Goal: Information Seeking & Learning: Compare options

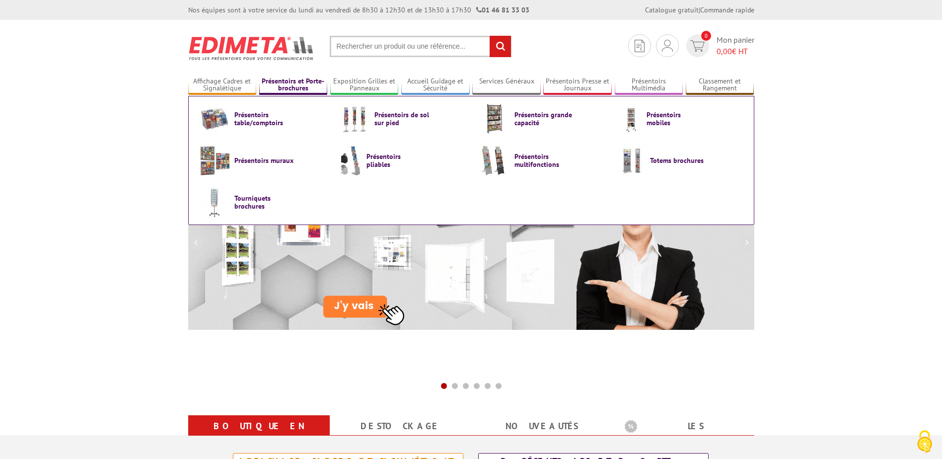
click at [305, 83] on link "Présentoirs et Porte-brochures" at bounding box center [293, 85] width 69 height 16
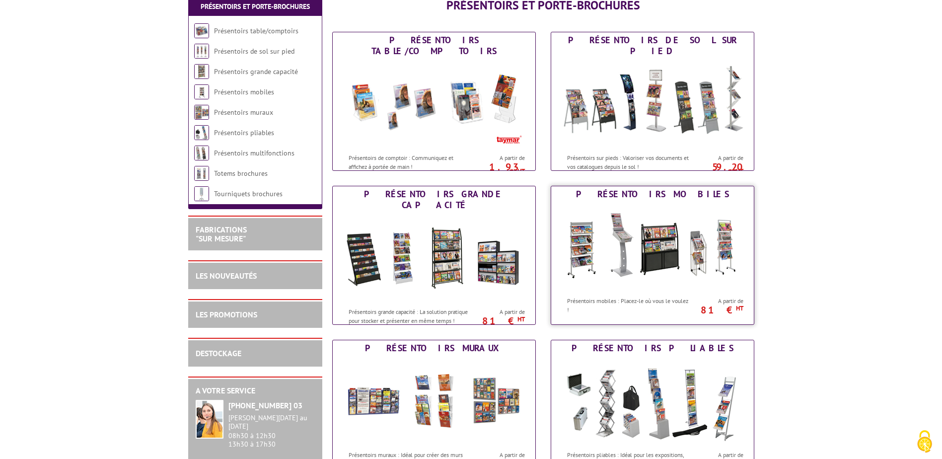
scroll to position [199, 0]
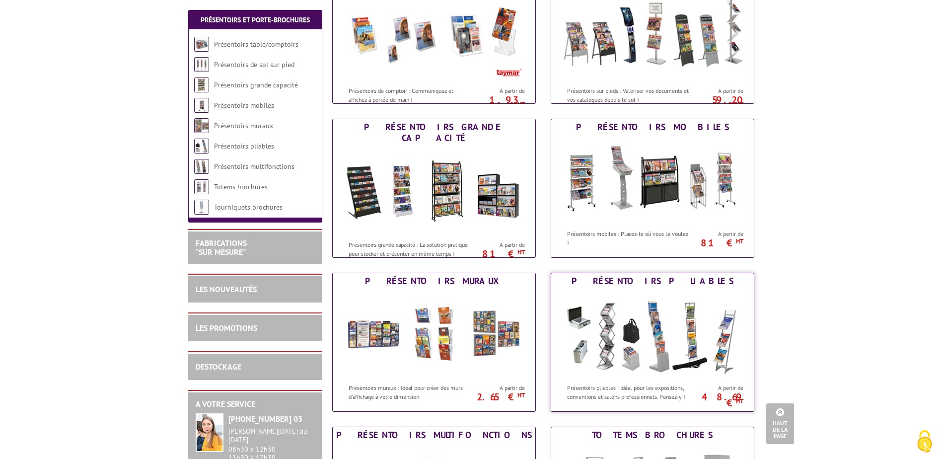
click at [647, 353] on img at bounding box center [652, 333] width 184 height 89
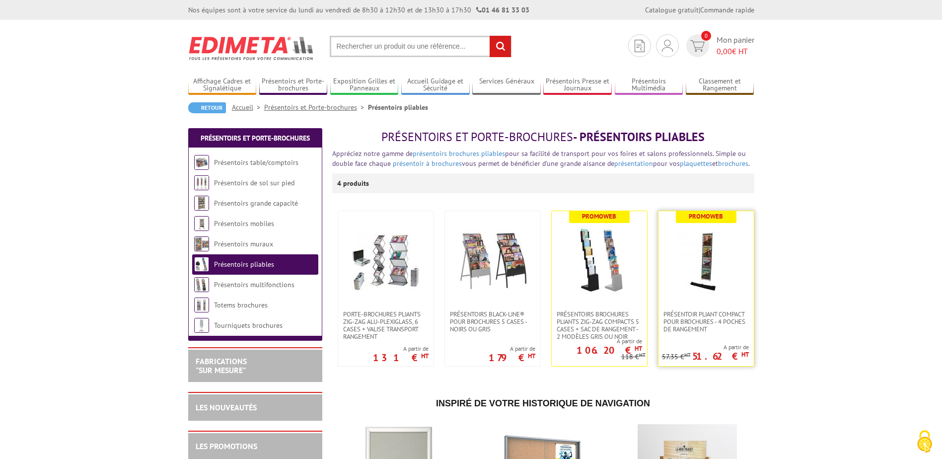
click at [705, 261] on img at bounding box center [705, 260] width 69 height 69
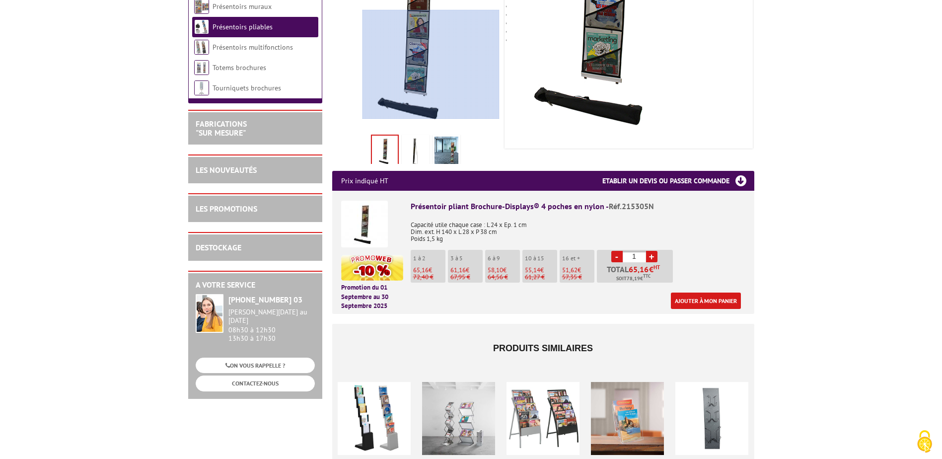
scroll to position [248, 0]
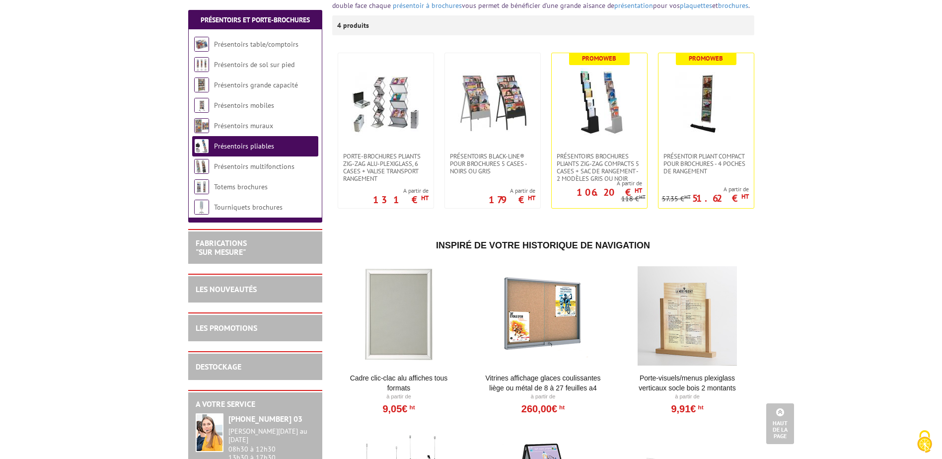
scroll to position [149, 0]
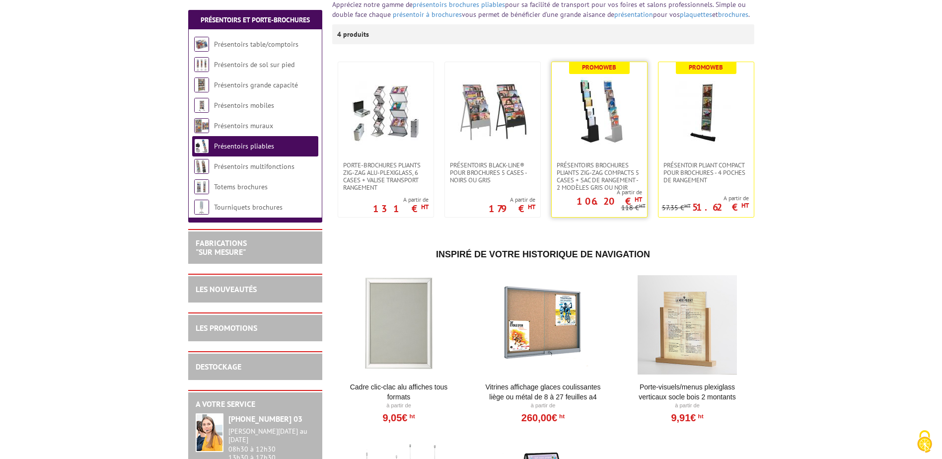
click at [592, 109] on img at bounding box center [598, 111] width 69 height 69
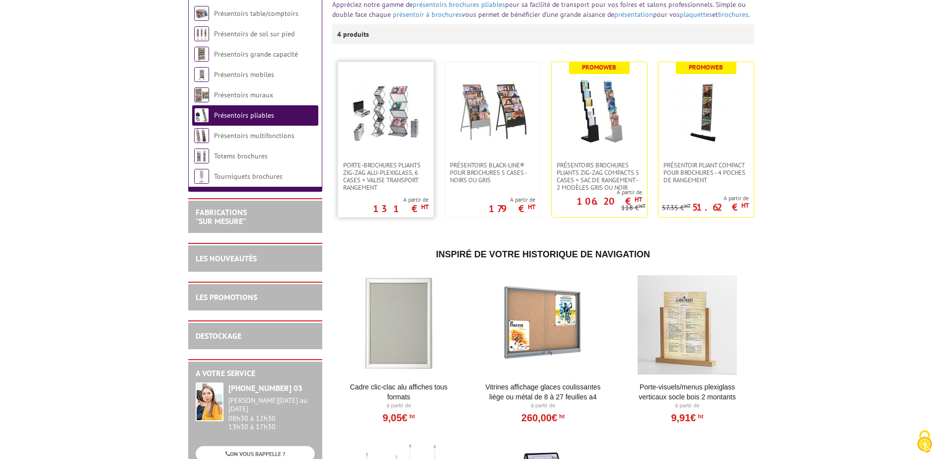
click at [363, 108] on img at bounding box center [385, 111] width 69 height 69
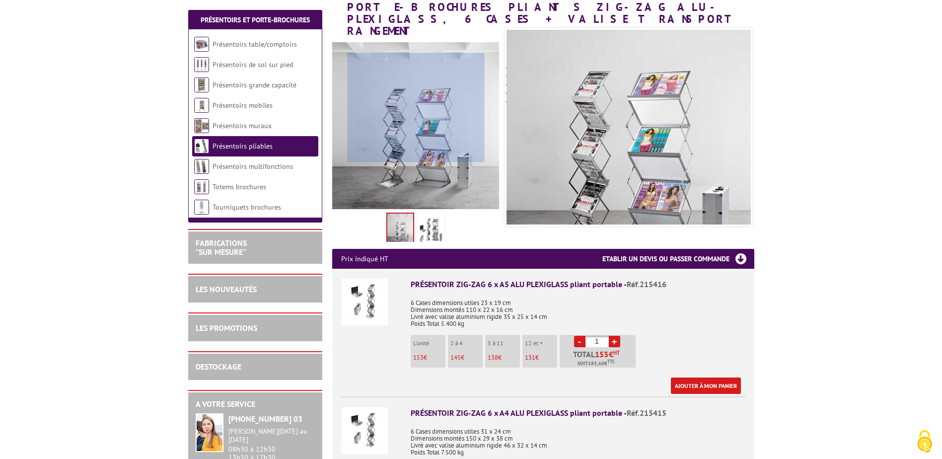
scroll to position [199, 0]
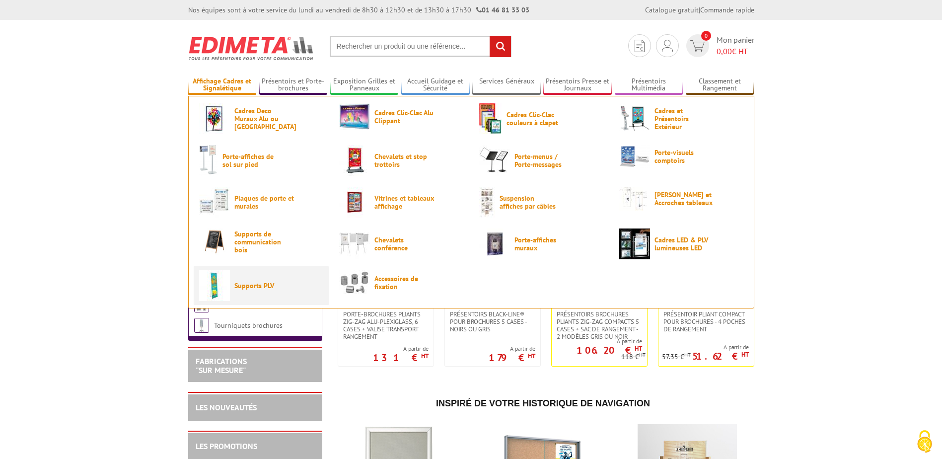
click at [235, 290] on link "Supports PLV" at bounding box center [261, 285] width 124 height 31
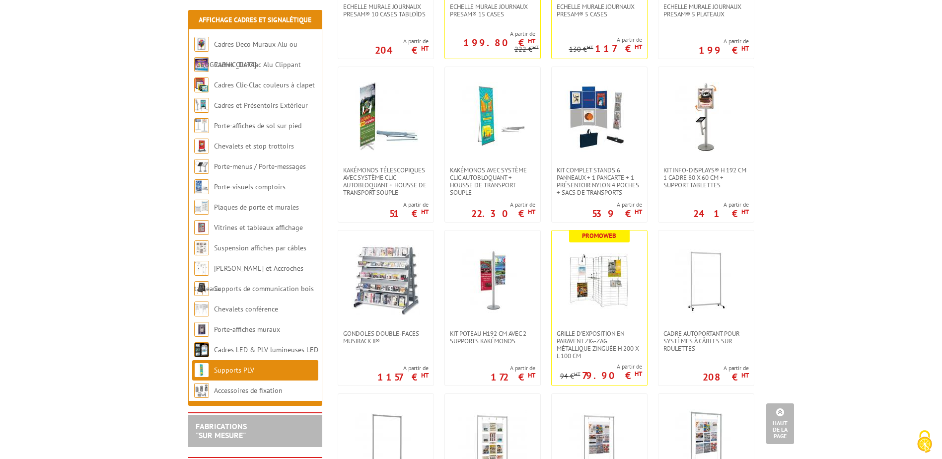
scroll to position [794, 0]
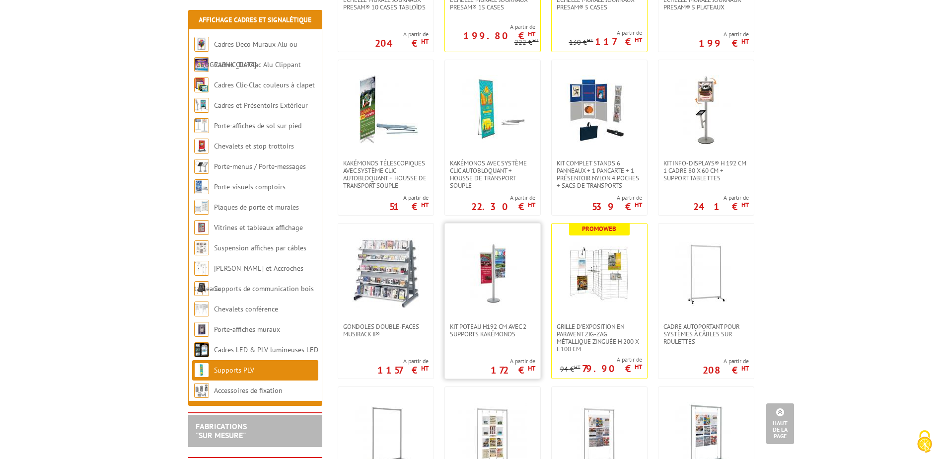
click at [487, 266] on img at bounding box center [492, 272] width 69 height 69
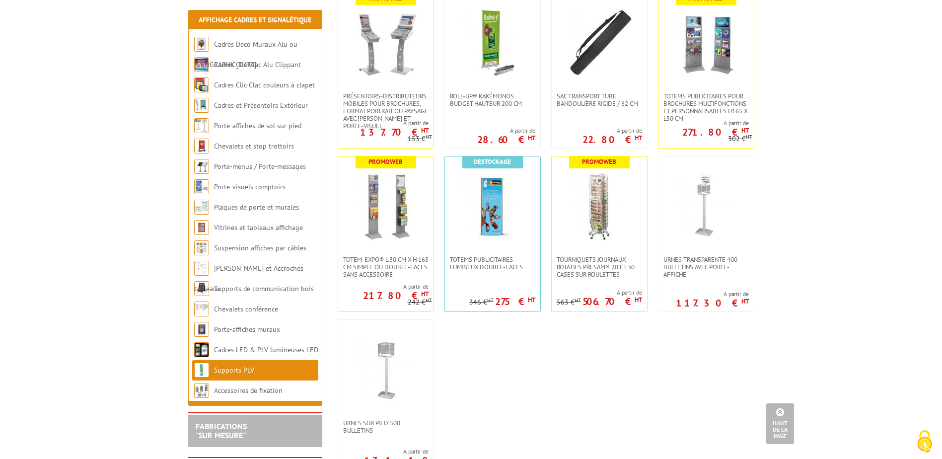
scroll to position [2532, 0]
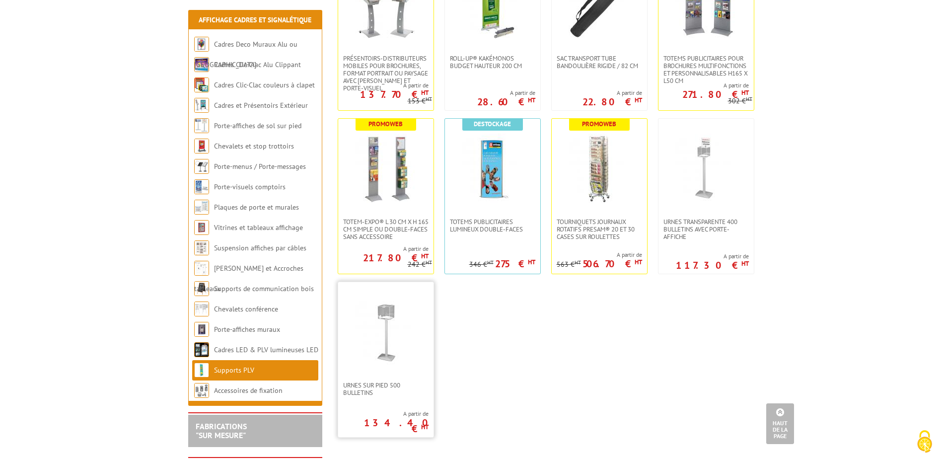
click at [371, 320] on img at bounding box center [385, 331] width 69 height 69
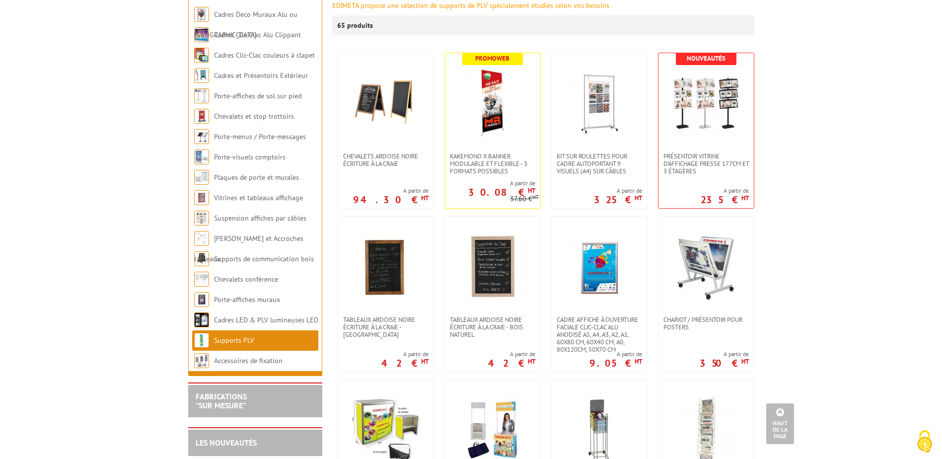
scroll to position [0, 0]
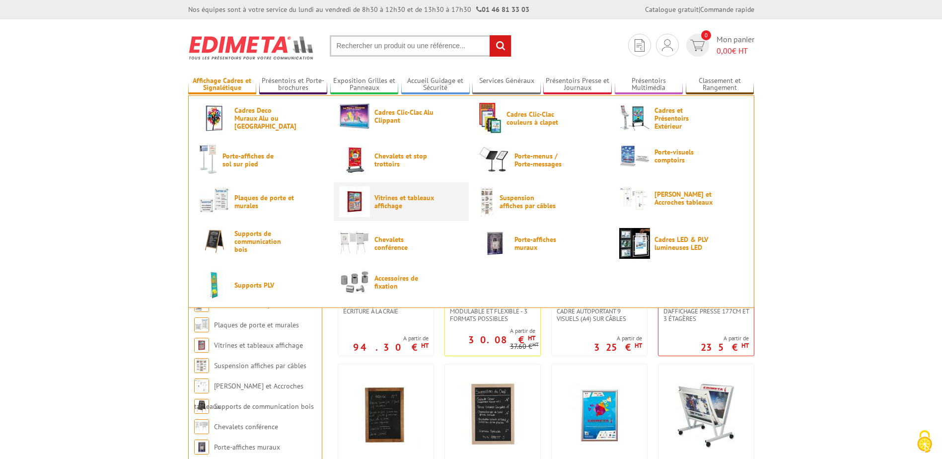
click at [392, 207] on span "Vitrines et tableaux affichage" at bounding box center [404, 202] width 60 height 16
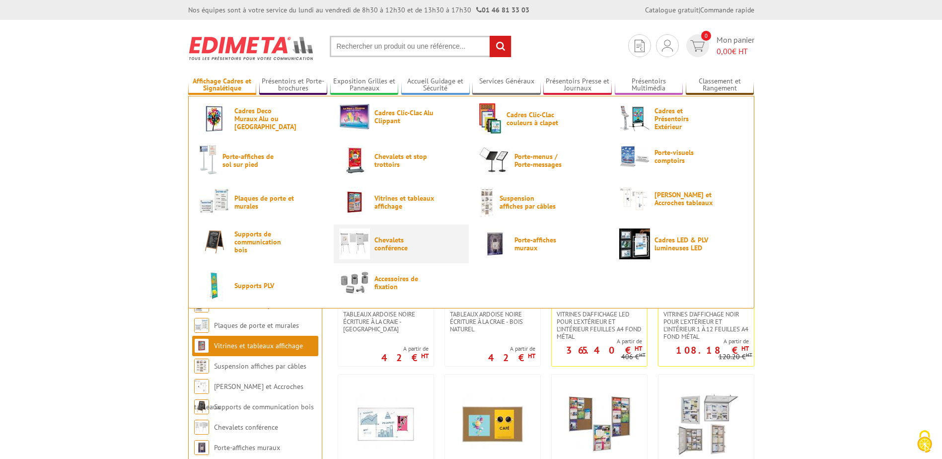
click at [382, 241] on span "Chevalets conférence" at bounding box center [404, 244] width 60 height 16
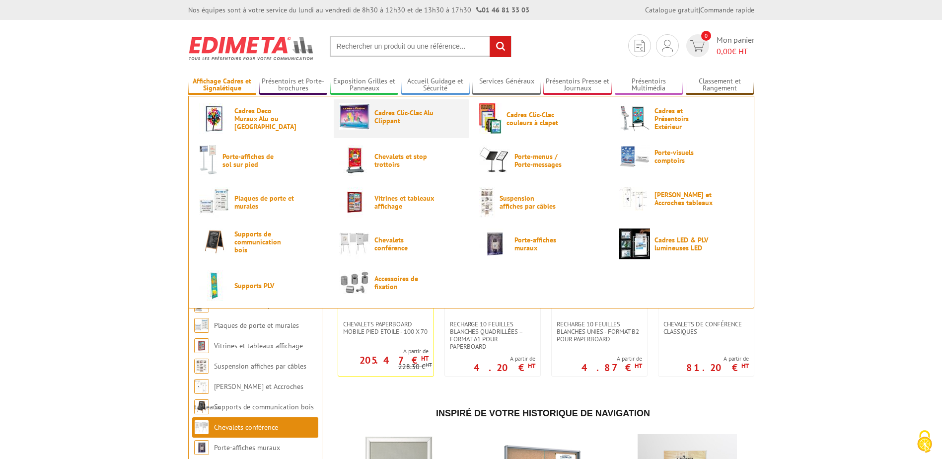
click at [383, 116] on span "Cadres Clic-Clac Alu Clippant" at bounding box center [404, 117] width 60 height 16
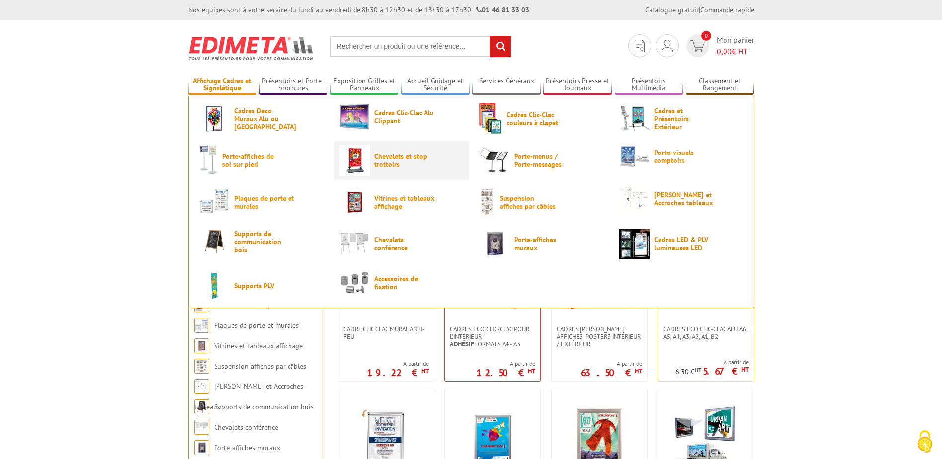
click at [392, 159] on span "Chevalets et stop trottoirs" at bounding box center [404, 160] width 60 height 16
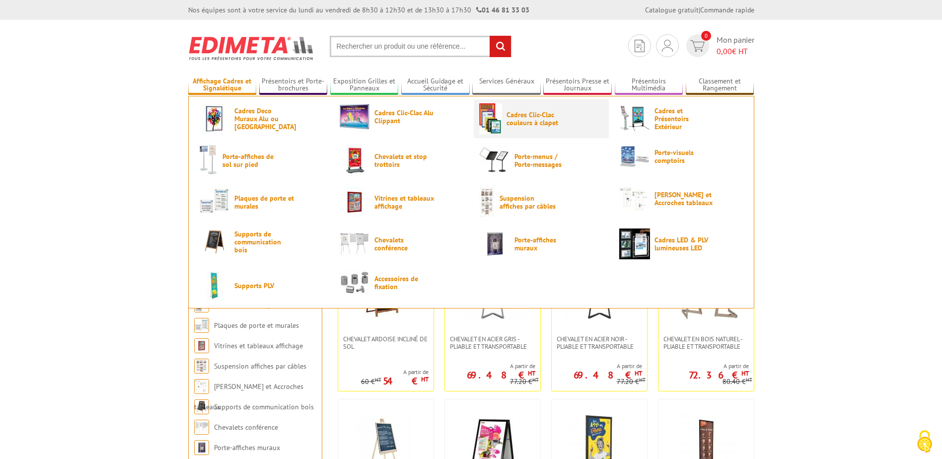
click at [530, 110] on link "Cadres Clic-Clac couleurs à clapet" at bounding box center [541, 118] width 124 height 31
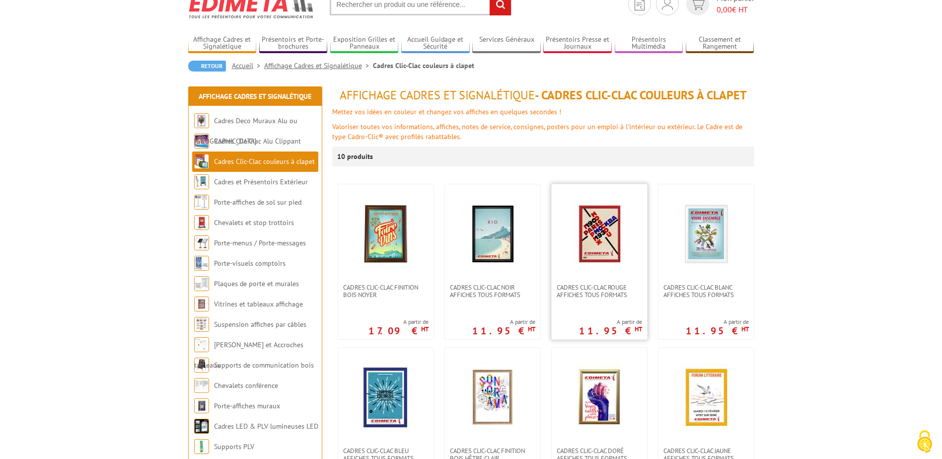
scroll to position [99, 0]
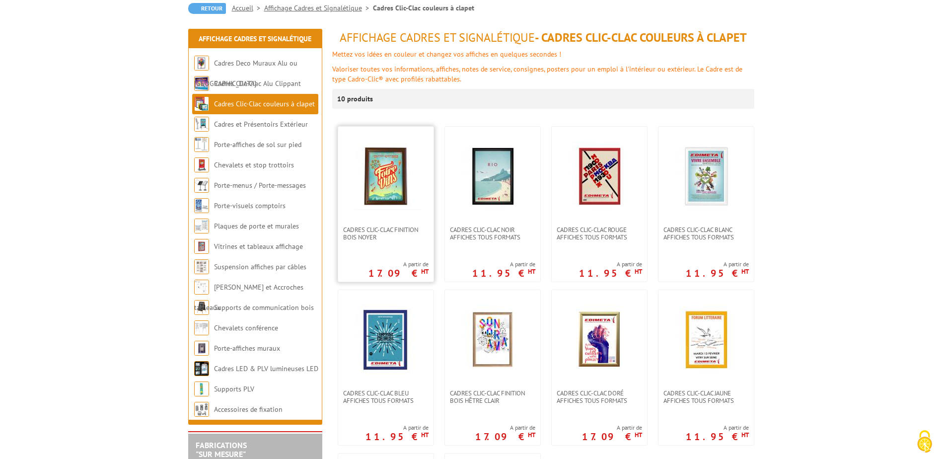
click at [379, 172] on img at bounding box center [385, 175] width 69 height 69
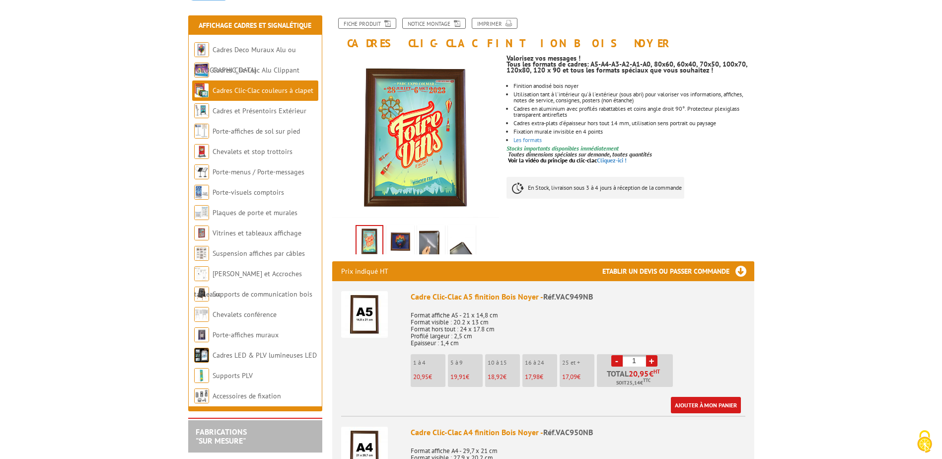
scroll to position [99, 0]
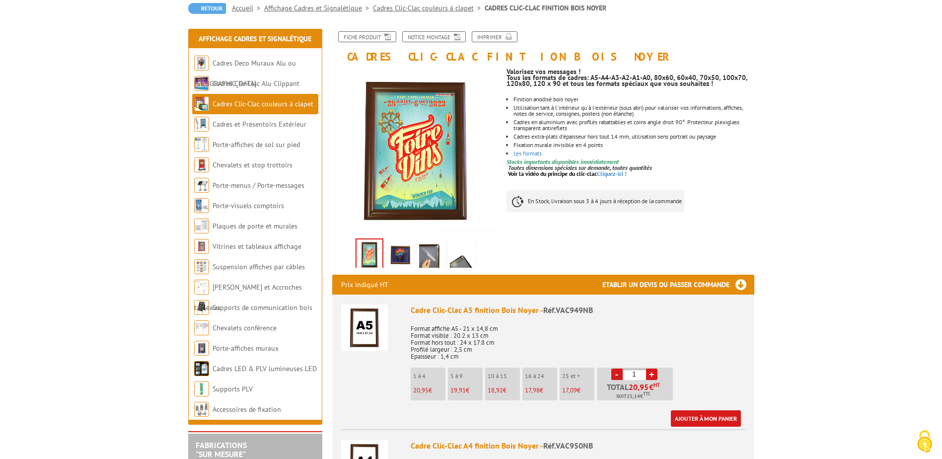
click at [426, 258] on img at bounding box center [431, 255] width 24 height 31
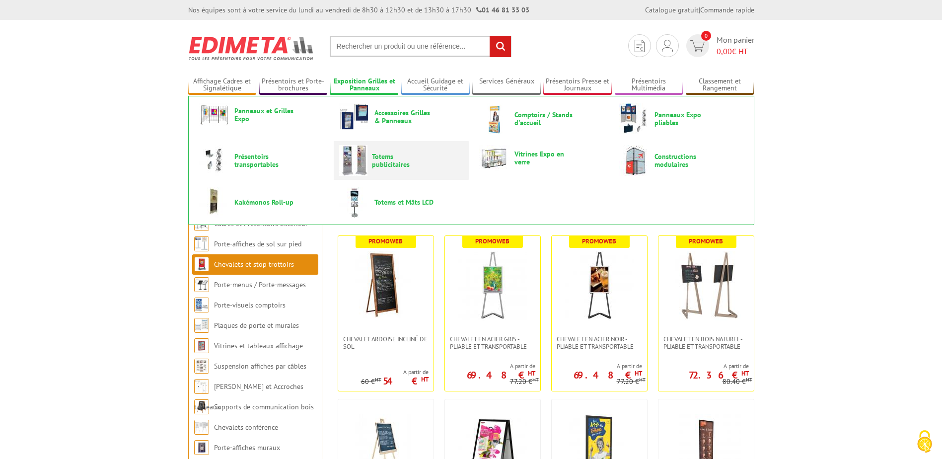
click at [355, 162] on img at bounding box center [353, 160] width 28 height 31
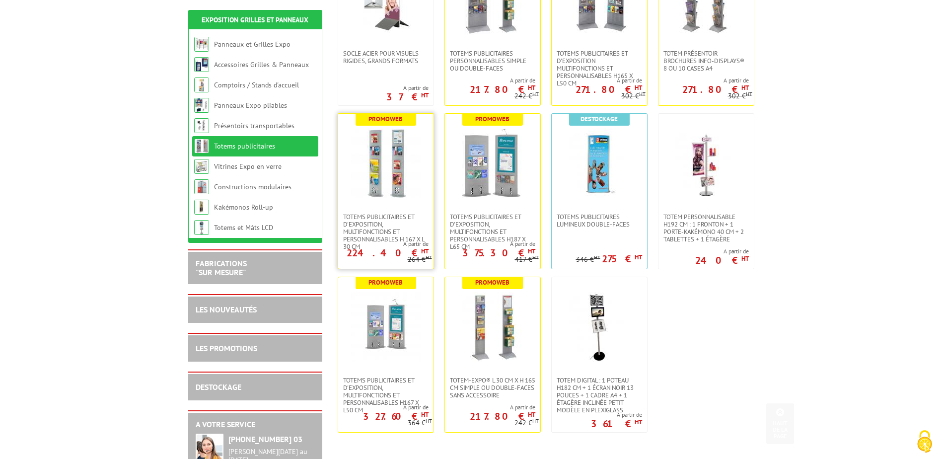
scroll to position [298, 0]
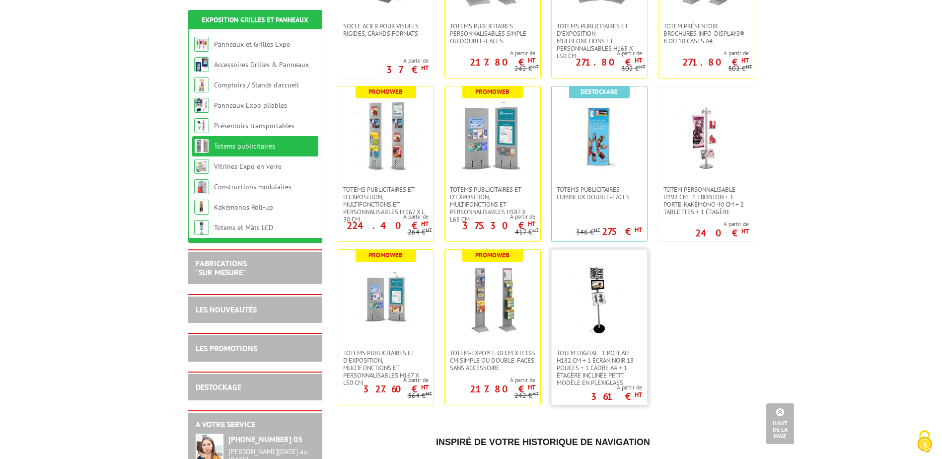
click at [597, 284] on img at bounding box center [598, 299] width 69 height 69
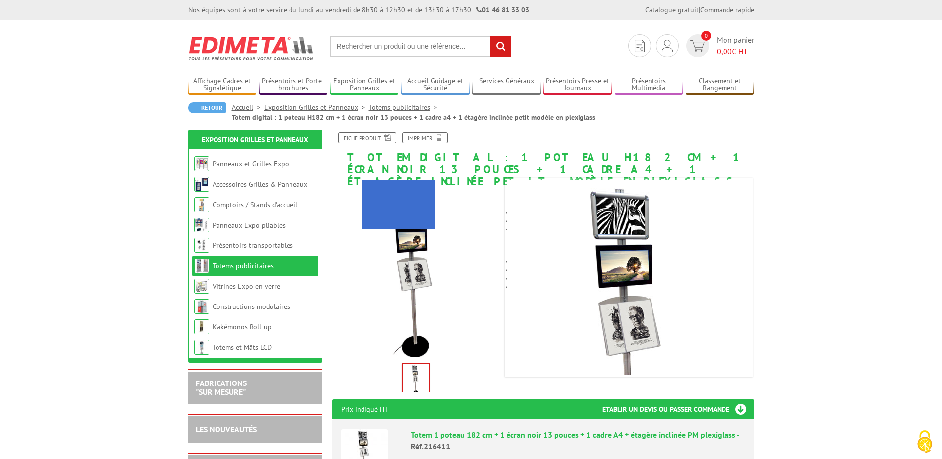
click at [414, 233] on div at bounding box center [414, 234] width 137 height 109
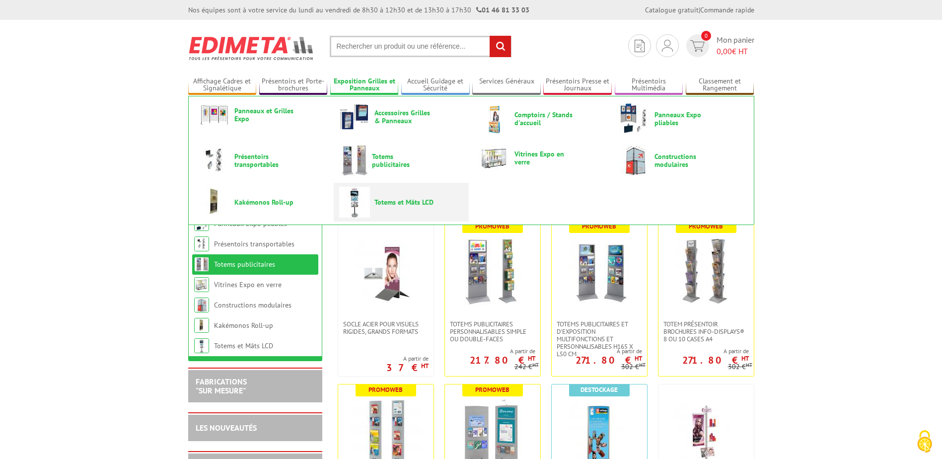
click at [388, 203] on span "Totems et Mâts LCD" at bounding box center [404, 202] width 60 height 8
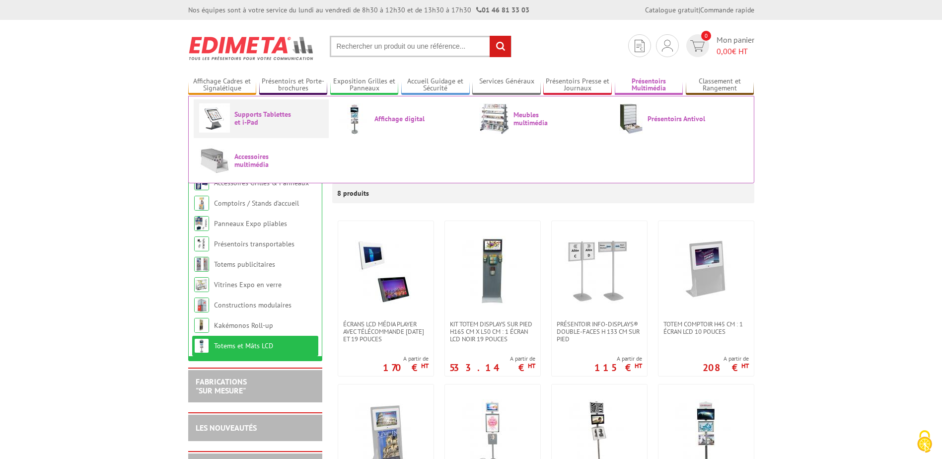
click at [256, 120] on span "Supports Tablettes et i-Pad" at bounding box center [264, 118] width 60 height 16
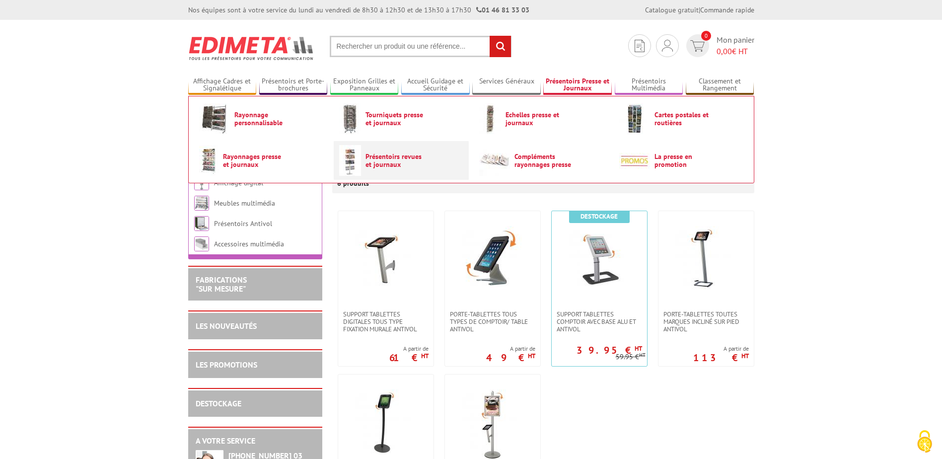
click at [383, 163] on span "Présentoirs revues et journaux" at bounding box center [395, 160] width 60 height 16
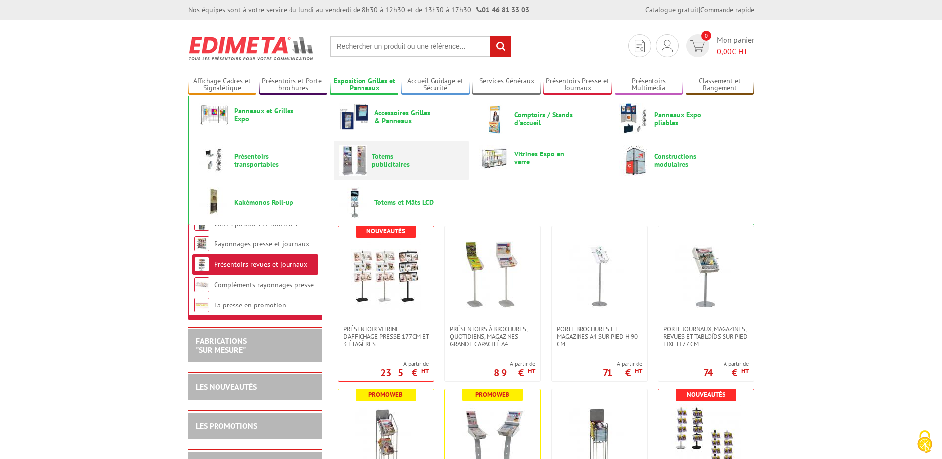
click at [383, 157] on span "Totems publicitaires" at bounding box center [402, 160] width 60 height 16
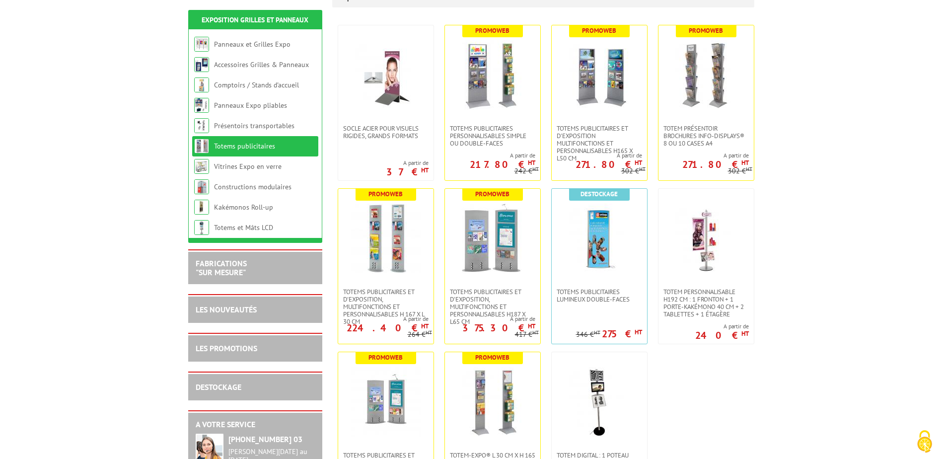
scroll to position [199, 0]
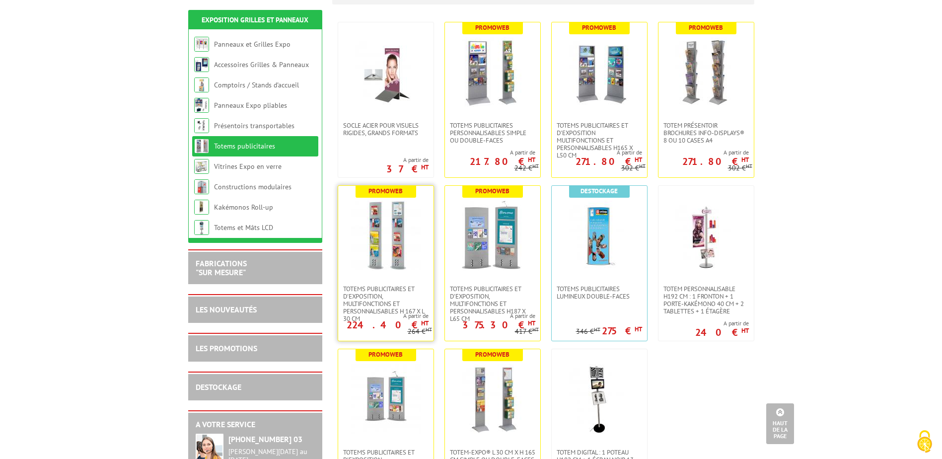
click at [399, 233] on img at bounding box center [385, 235] width 69 height 69
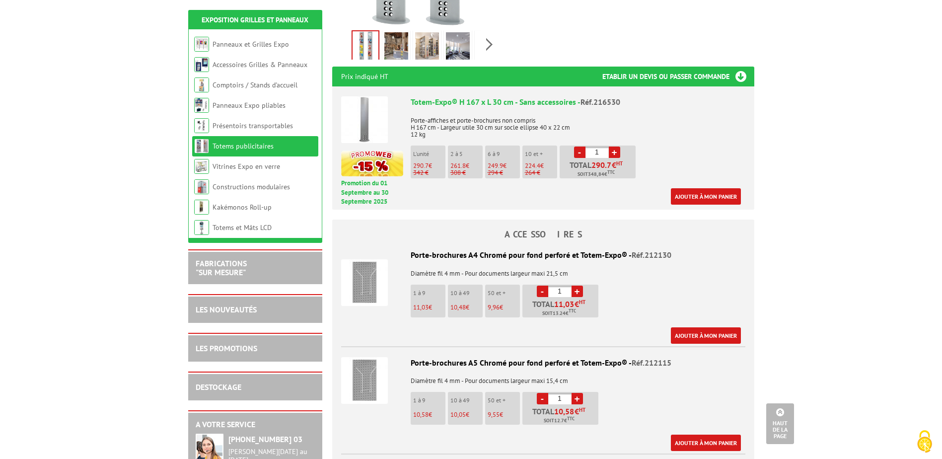
scroll to position [347, 0]
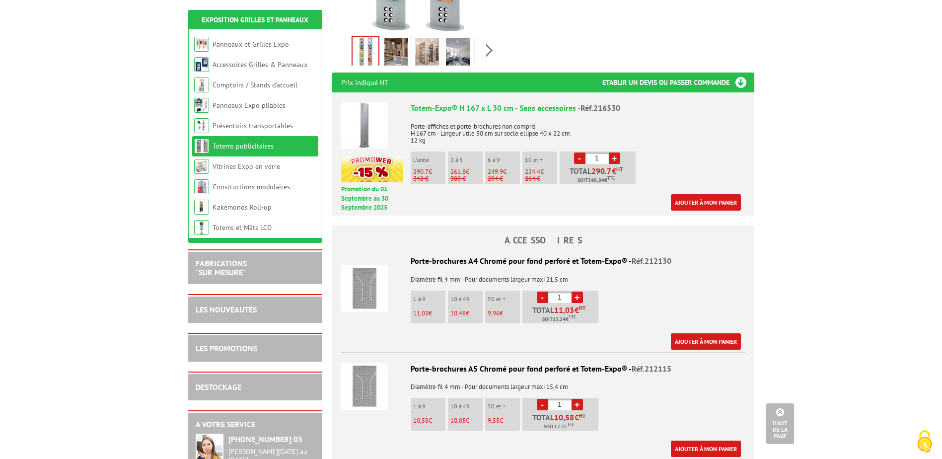
click at [369, 102] on img at bounding box center [364, 125] width 47 height 47
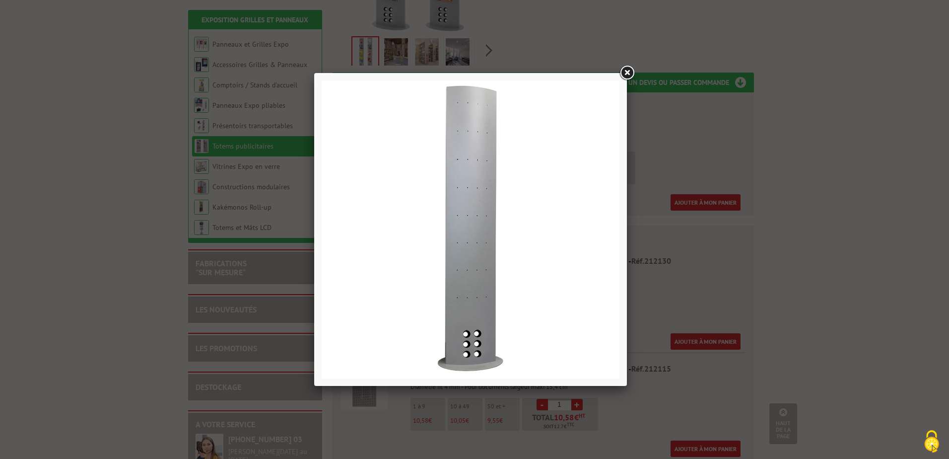
click at [624, 69] on link at bounding box center [627, 73] width 18 height 18
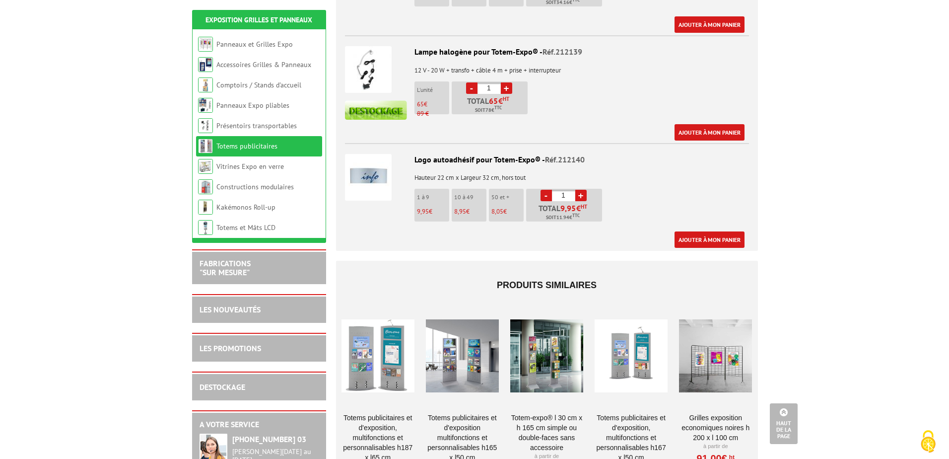
scroll to position [1241, 0]
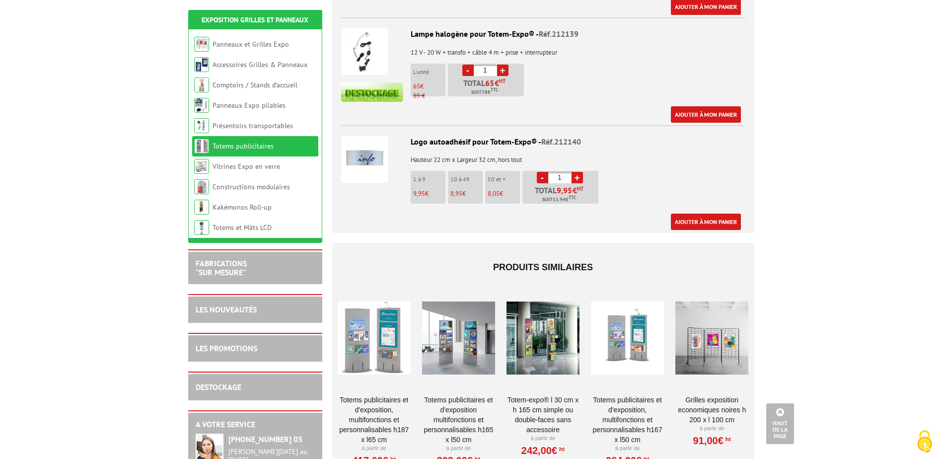
click at [360, 141] on img at bounding box center [364, 159] width 47 height 47
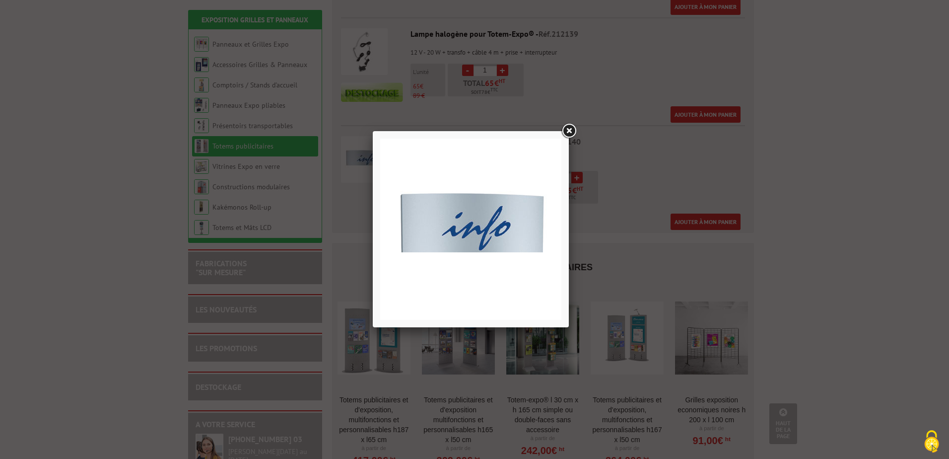
click at [574, 128] on link at bounding box center [569, 131] width 18 height 18
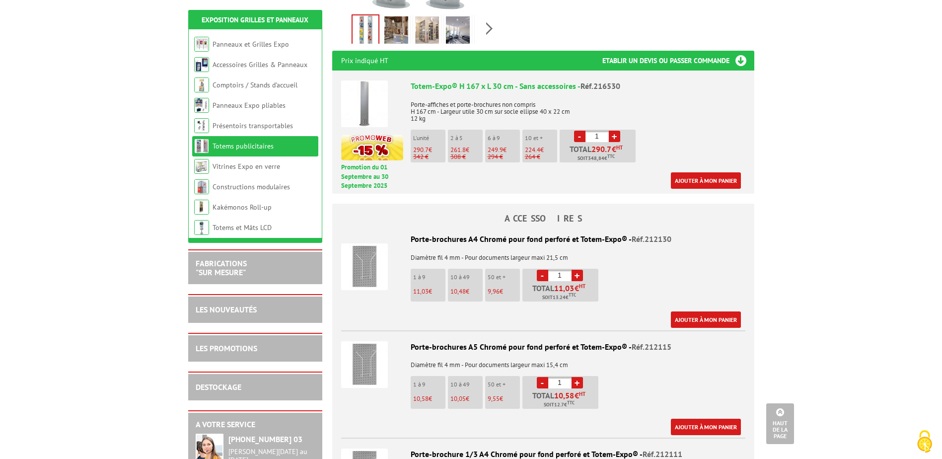
scroll to position [347, 0]
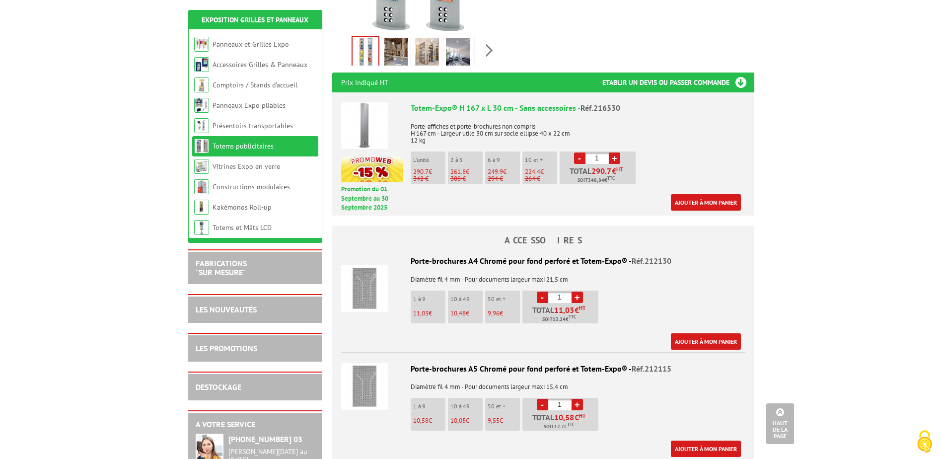
click at [356, 114] on img at bounding box center [364, 125] width 47 height 47
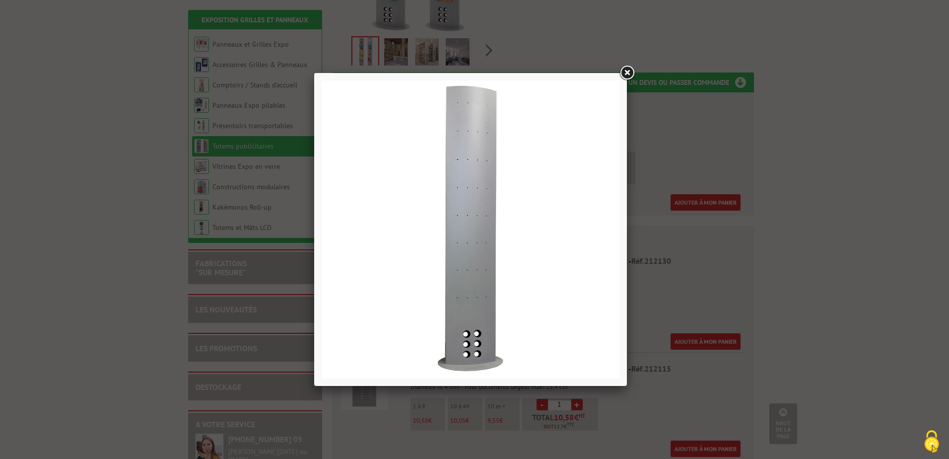
click at [629, 72] on link at bounding box center [627, 73] width 18 height 18
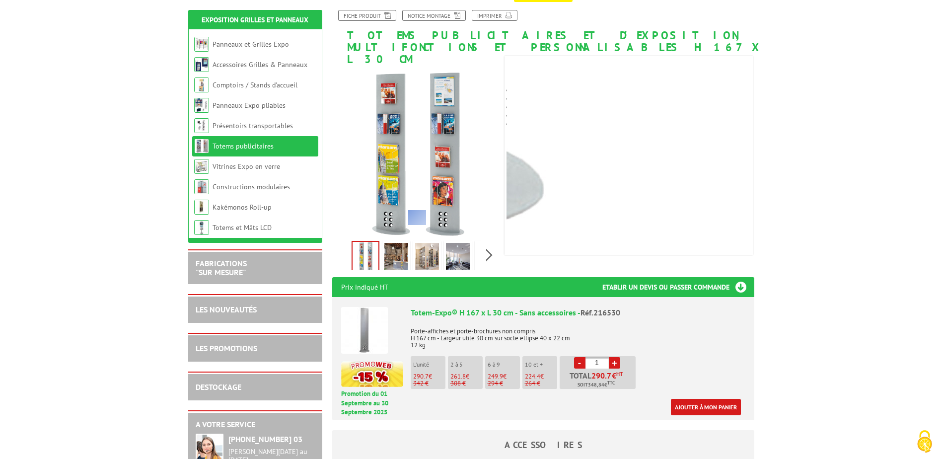
scroll to position [149, 0]
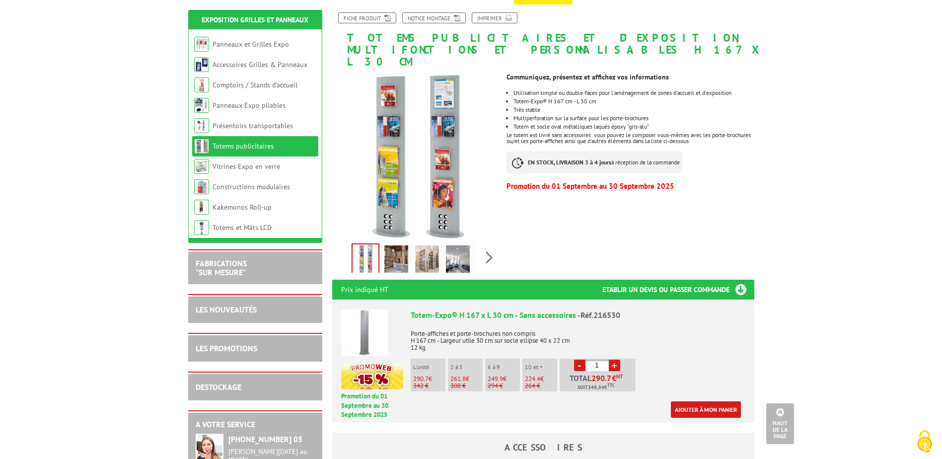
scroll to position [0, 0]
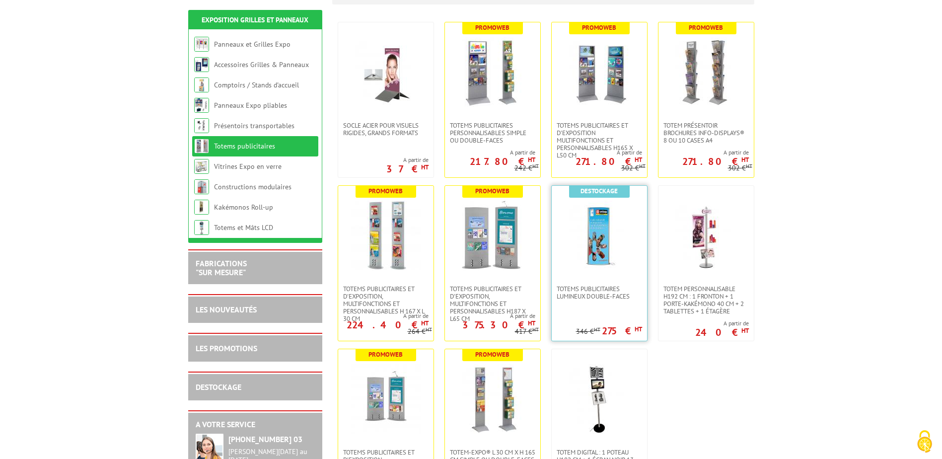
click at [598, 250] on img at bounding box center [598, 235] width 69 height 69
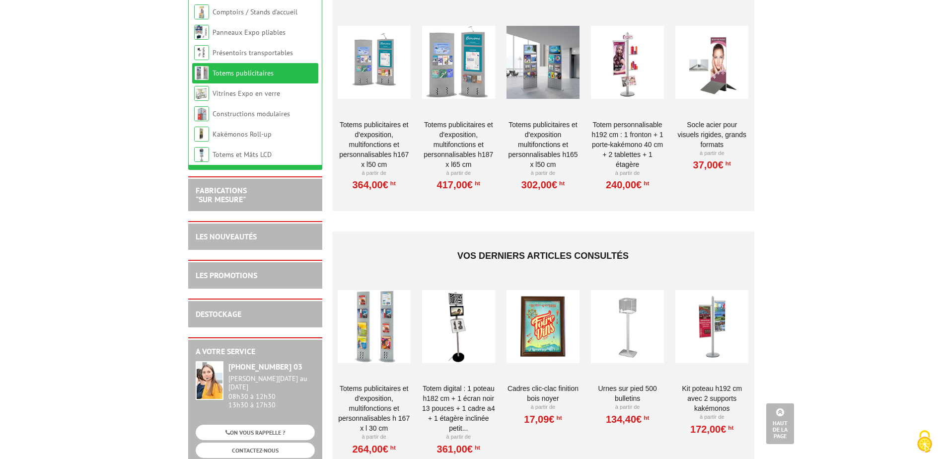
scroll to position [347, 0]
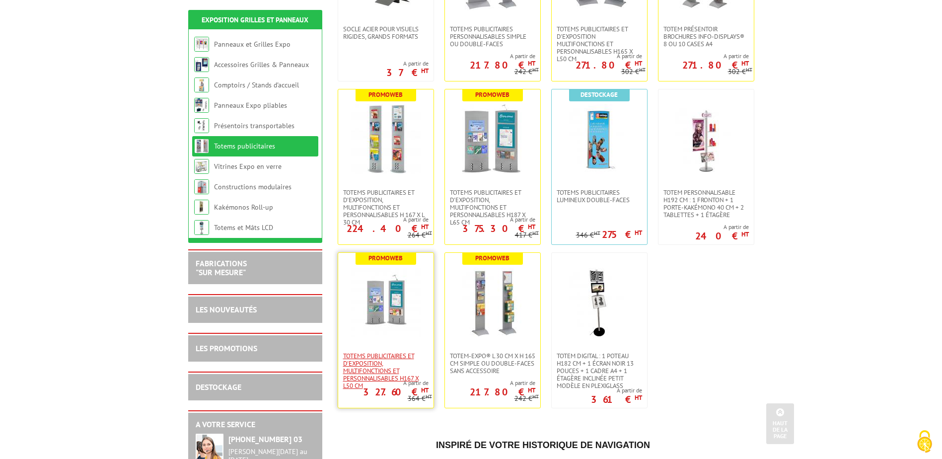
scroll to position [298, 0]
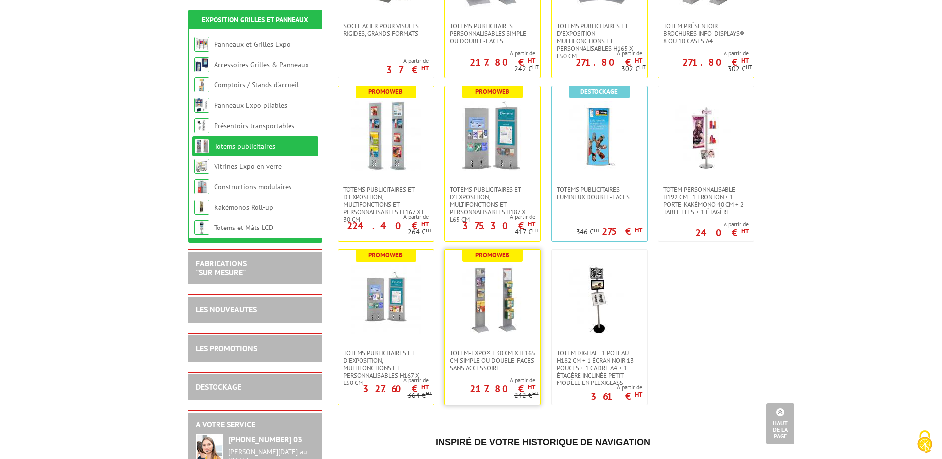
click at [486, 300] on img at bounding box center [492, 299] width 69 height 69
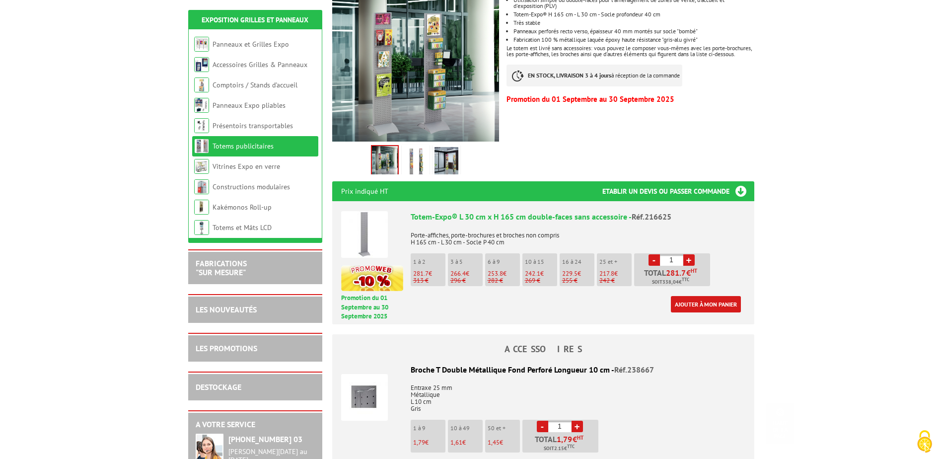
scroll to position [298, 0]
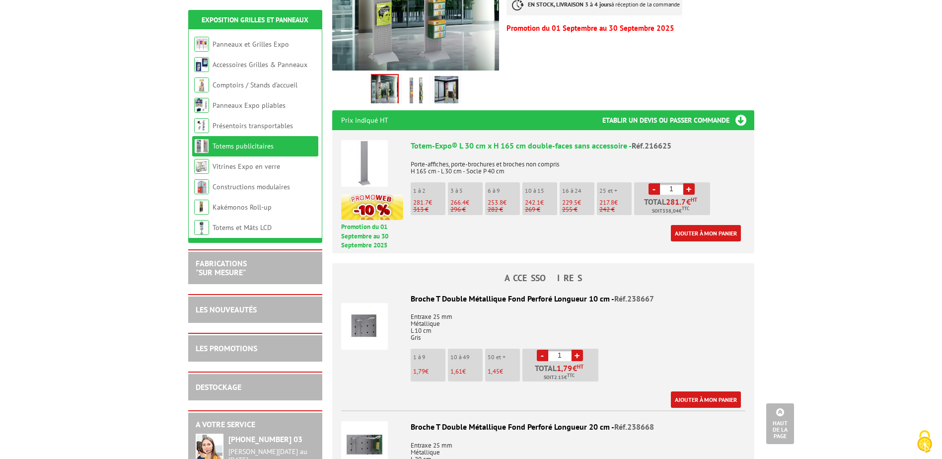
click at [356, 159] on img at bounding box center [364, 163] width 47 height 47
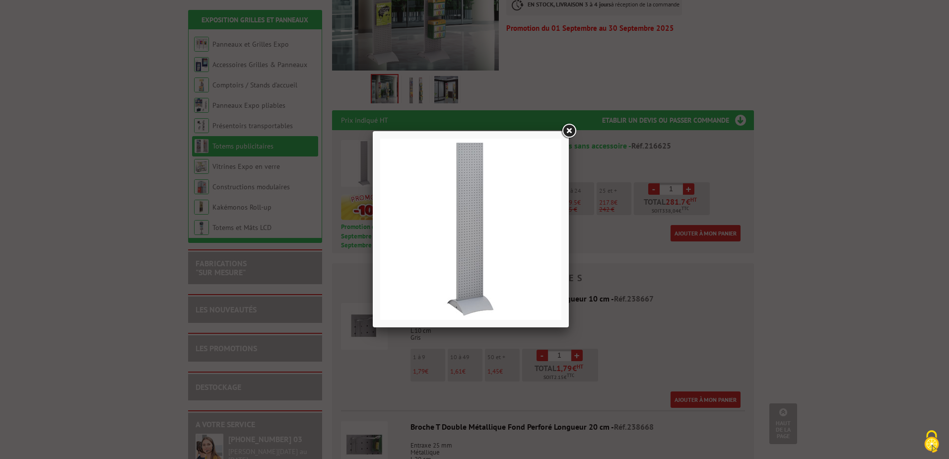
click at [570, 131] on link at bounding box center [569, 131] width 18 height 18
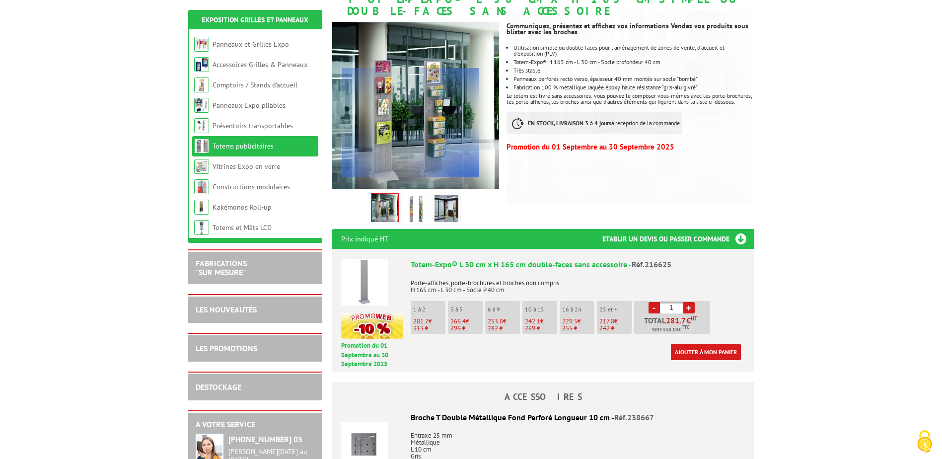
scroll to position [248, 0]
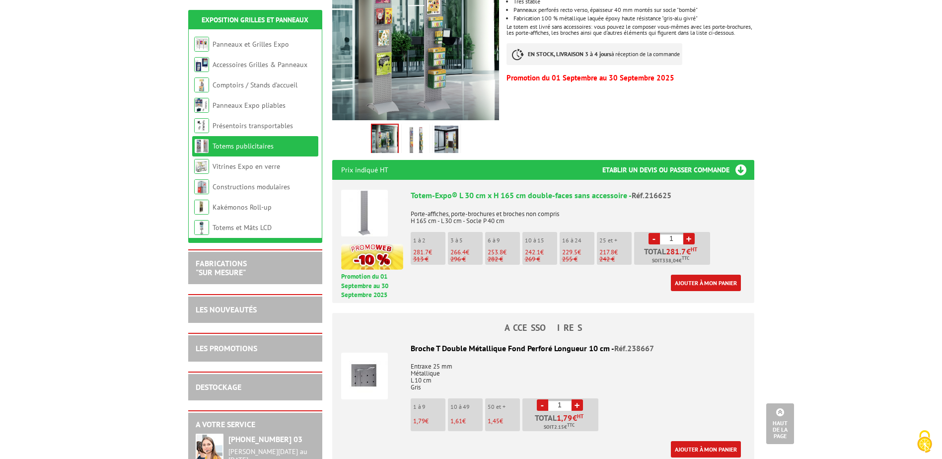
click at [358, 206] on img at bounding box center [364, 213] width 47 height 47
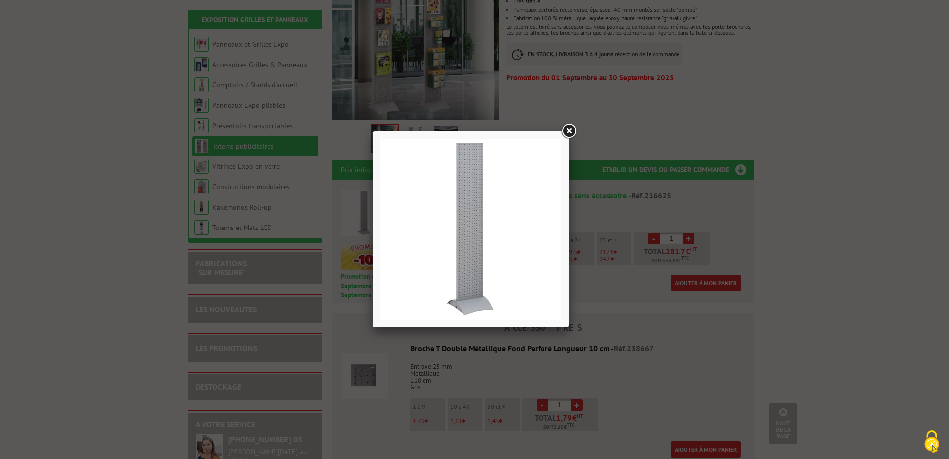
click at [465, 264] on img at bounding box center [470, 229] width 181 height 181
click at [573, 131] on link at bounding box center [569, 131] width 18 height 18
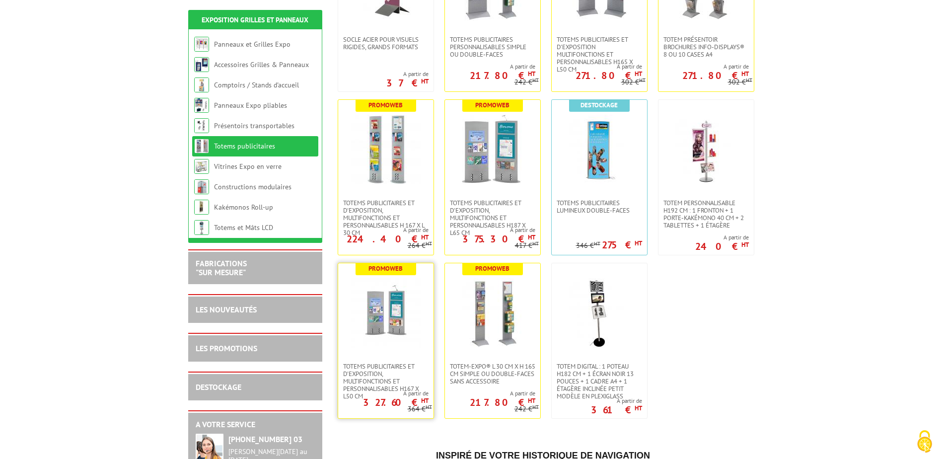
click at [378, 302] on img at bounding box center [385, 312] width 69 height 69
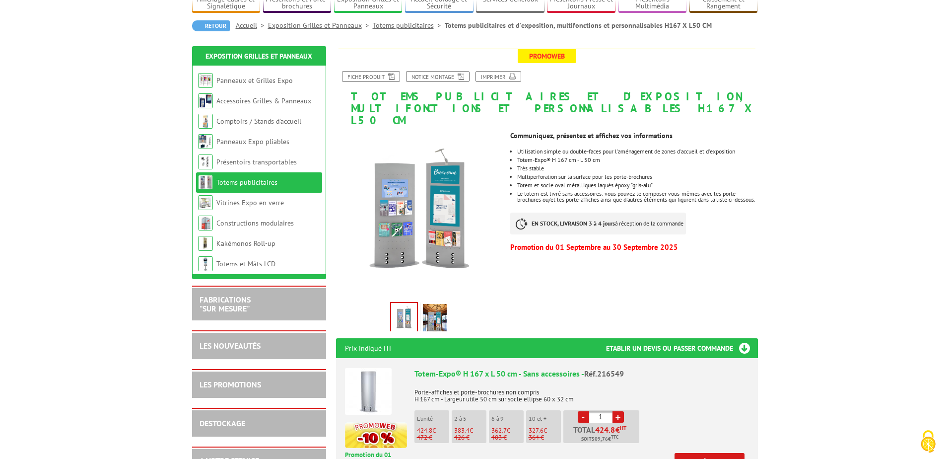
scroll to position [99, 0]
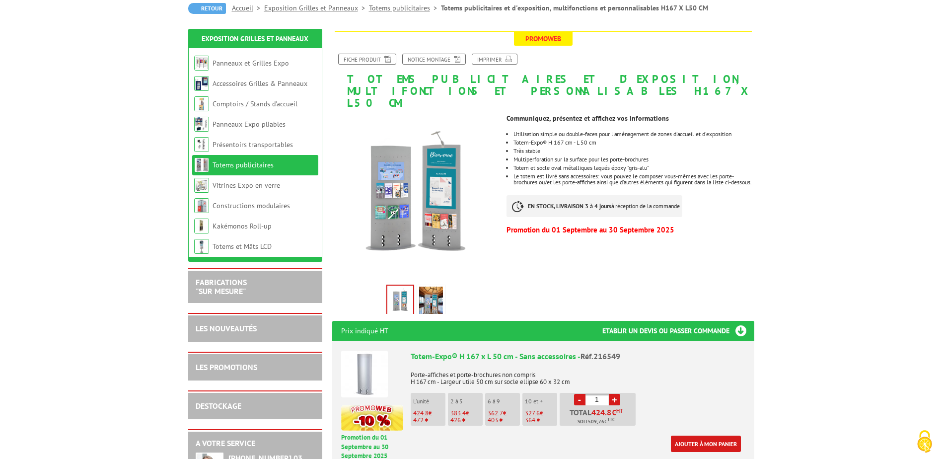
click at [357, 376] on img at bounding box center [364, 373] width 47 height 47
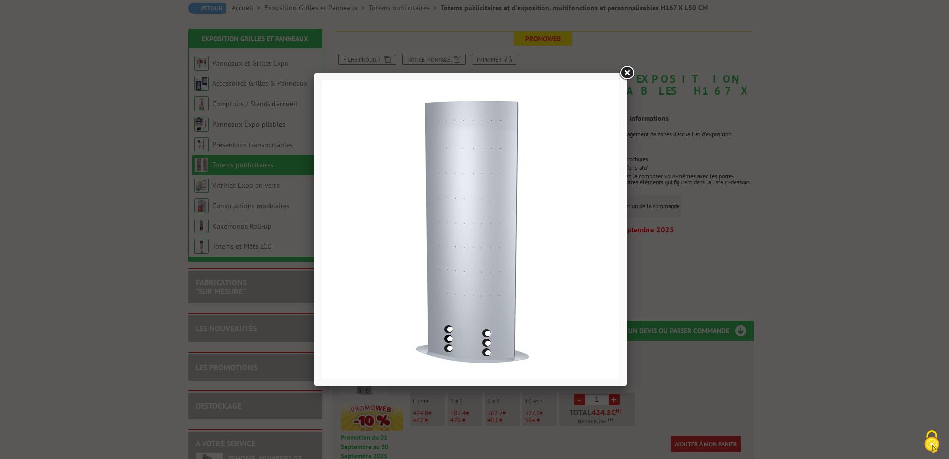
click at [629, 69] on link at bounding box center [627, 73] width 18 height 18
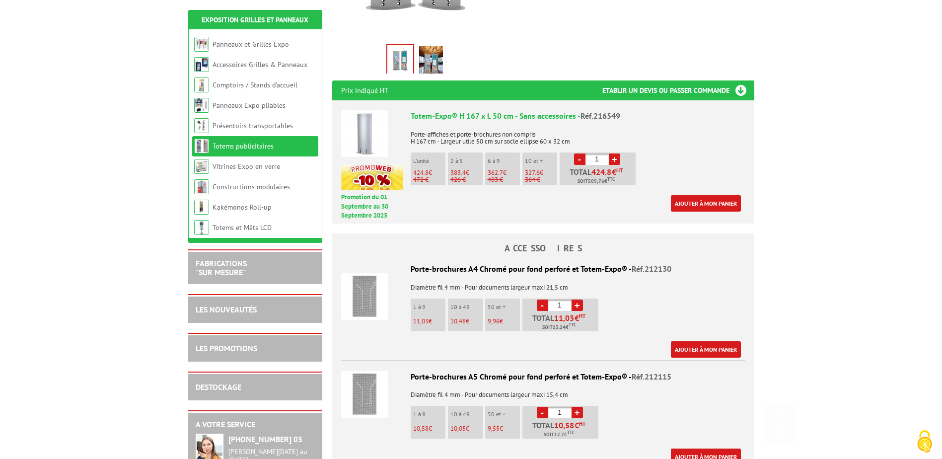
scroll to position [347, 0]
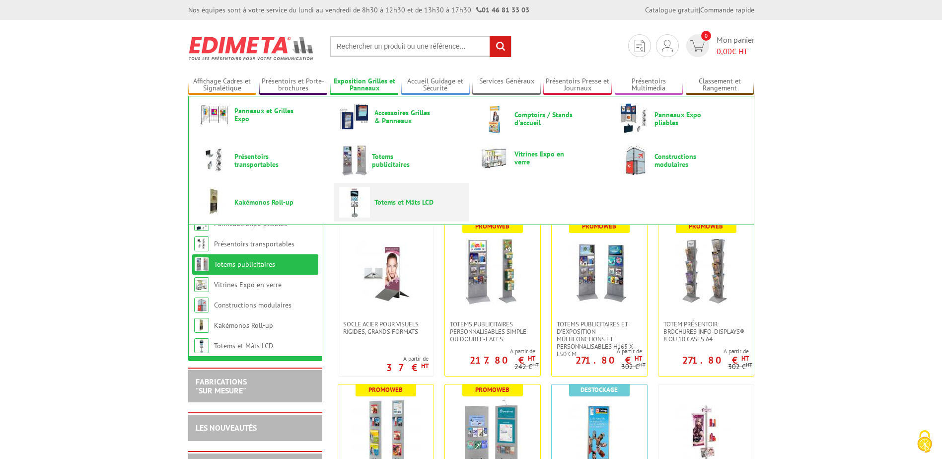
click at [382, 203] on span "Totems et Mâts LCD" at bounding box center [404, 202] width 60 height 8
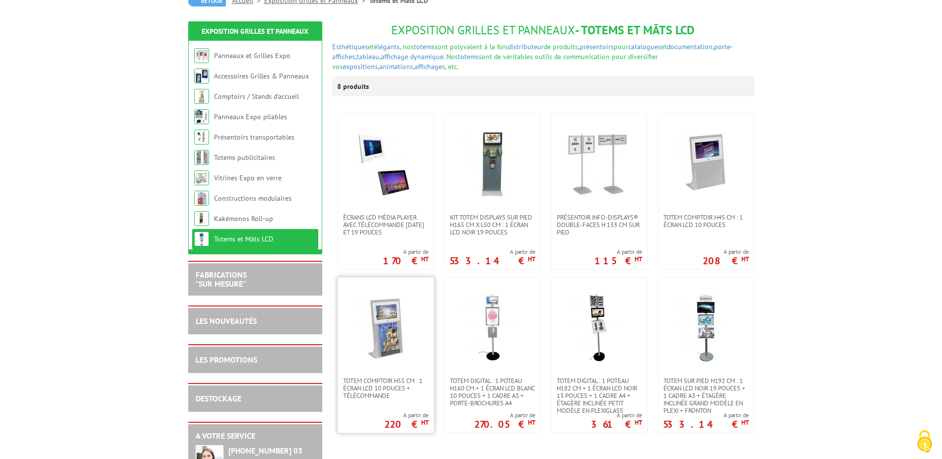
scroll to position [149, 0]
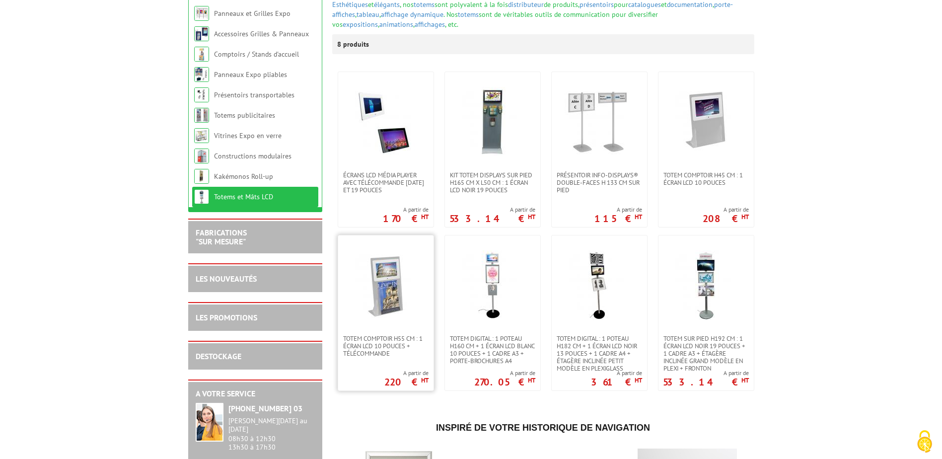
click at [386, 293] on img at bounding box center [385, 284] width 69 height 69
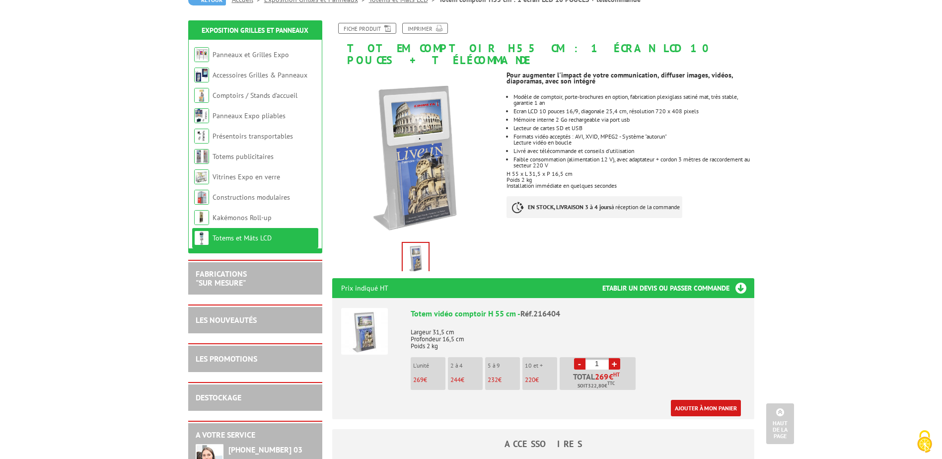
scroll to position [99, 0]
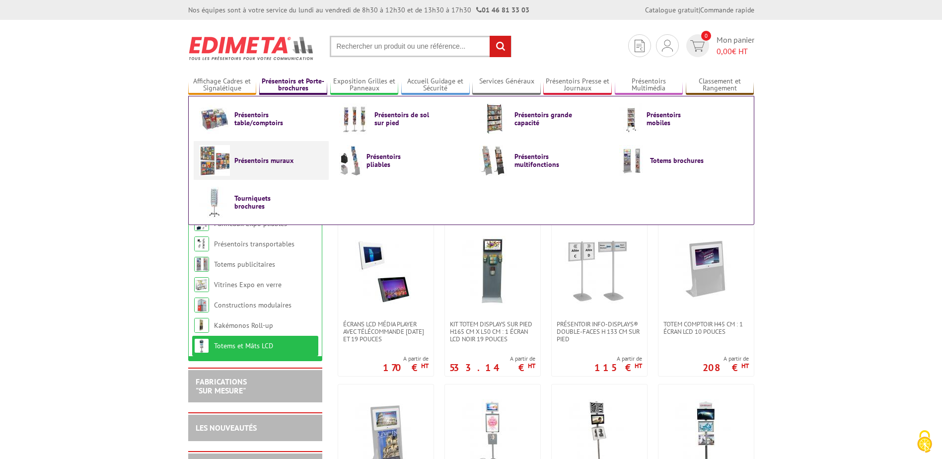
click at [260, 159] on span "Présentoirs muraux" at bounding box center [264, 160] width 60 height 8
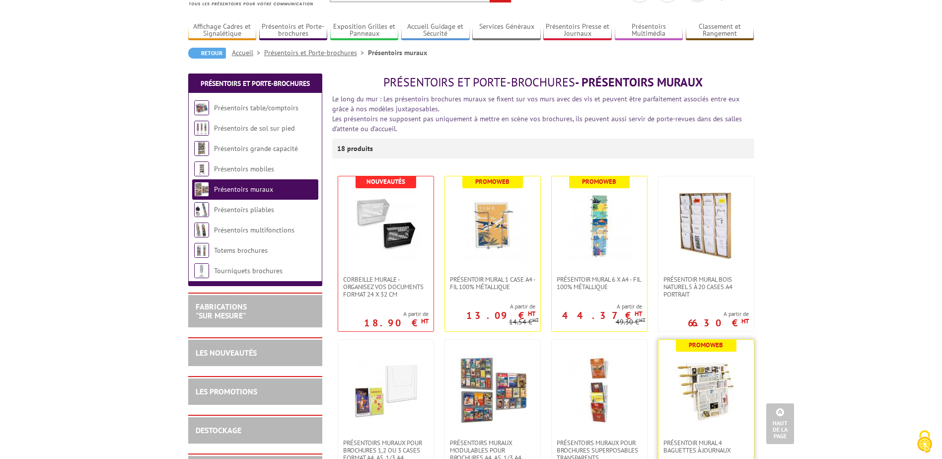
scroll to position [50, 0]
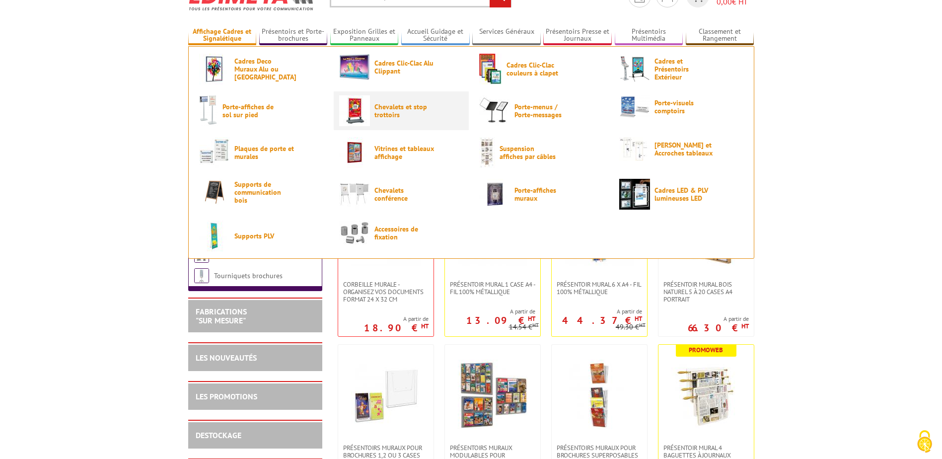
click at [381, 105] on span "Chevalets et stop trottoirs" at bounding box center [404, 111] width 60 height 16
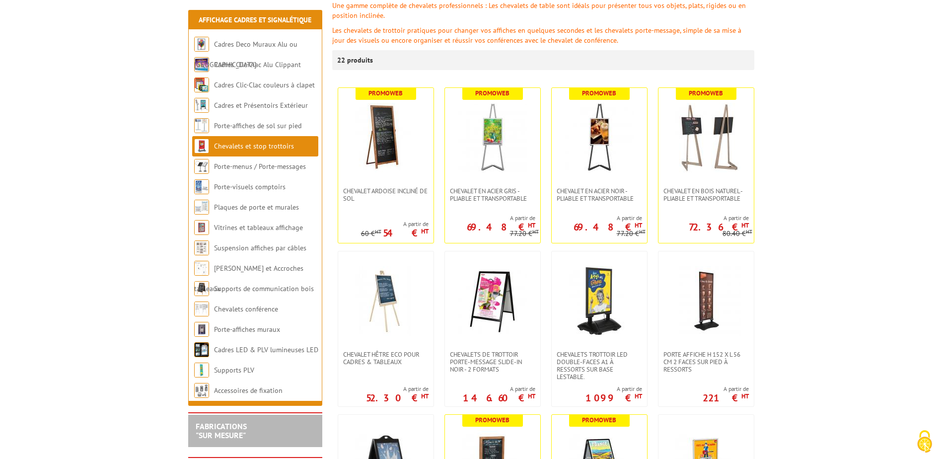
scroll to position [149, 0]
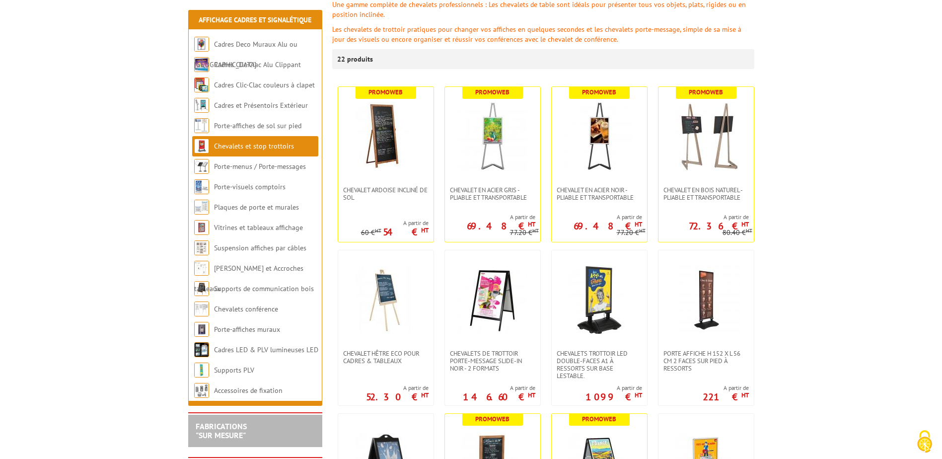
click at [654, 119] on li "Promoweb Chevalet en bois naturel - Pliable et transportable A partir de 72.36 …" at bounding box center [703, 161] width 102 height 161
click at [602, 136] on img at bounding box center [598, 136] width 69 height 69
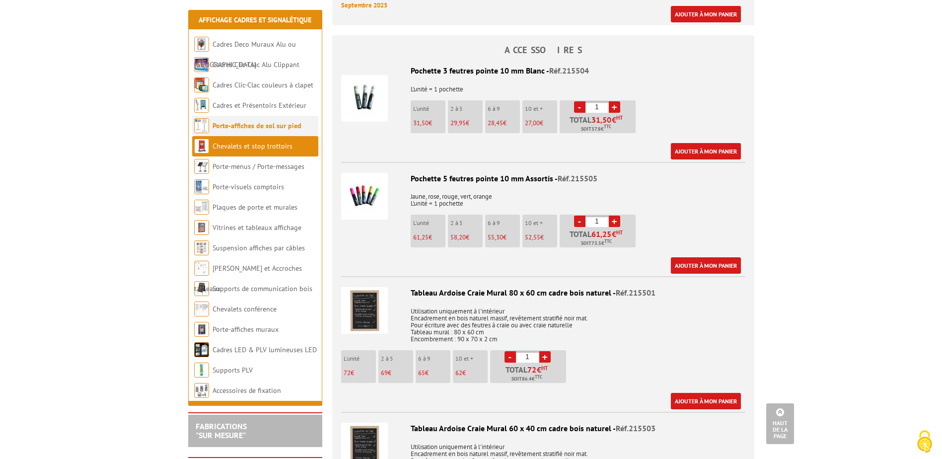
scroll to position [347, 0]
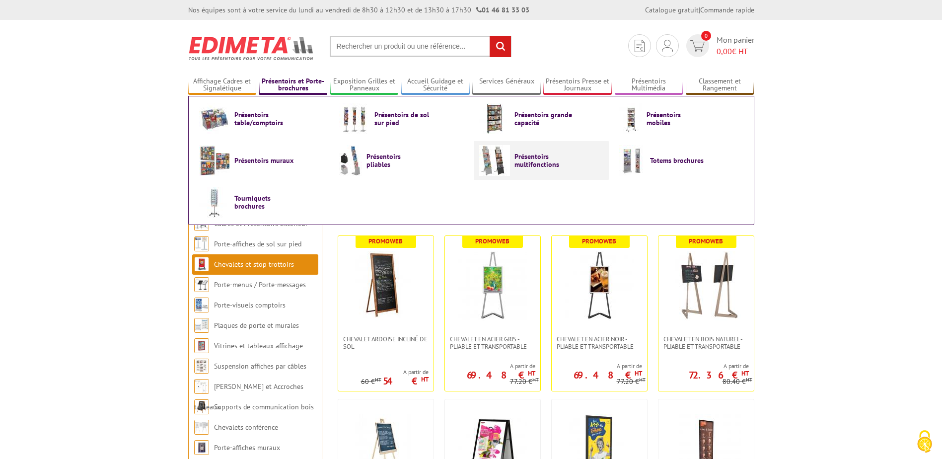
click at [525, 155] on span "Présentoirs multifonctions" at bounding box center [544, 160] width 60 height 16
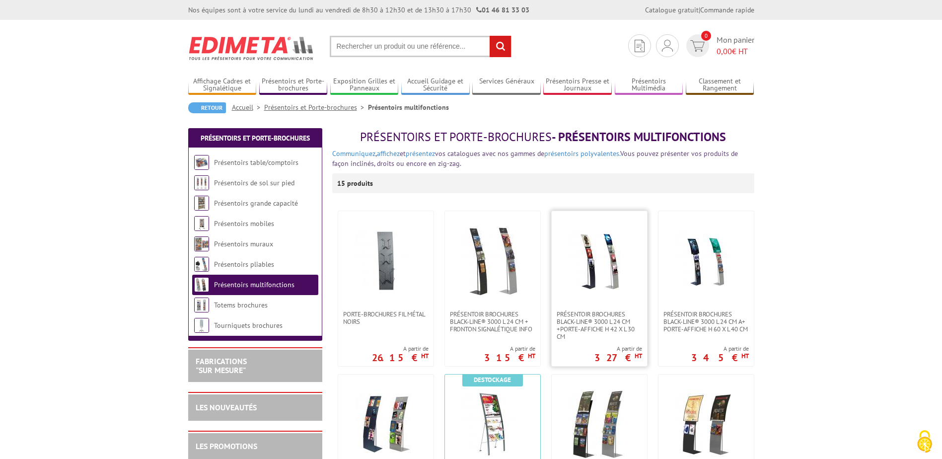
click at [585, 259] on img at bounding box center [598, 260] width 69 height 69
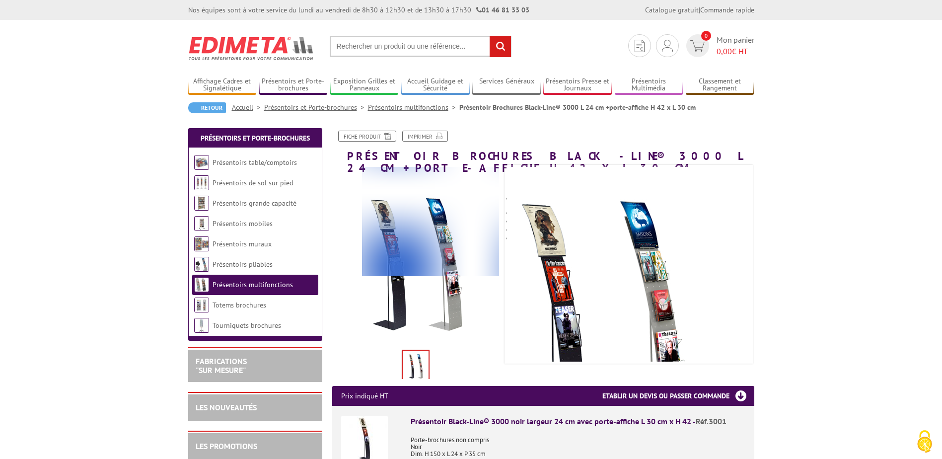
click at [442, 213] on div at bounding box center [430, 221] width 137 height 109
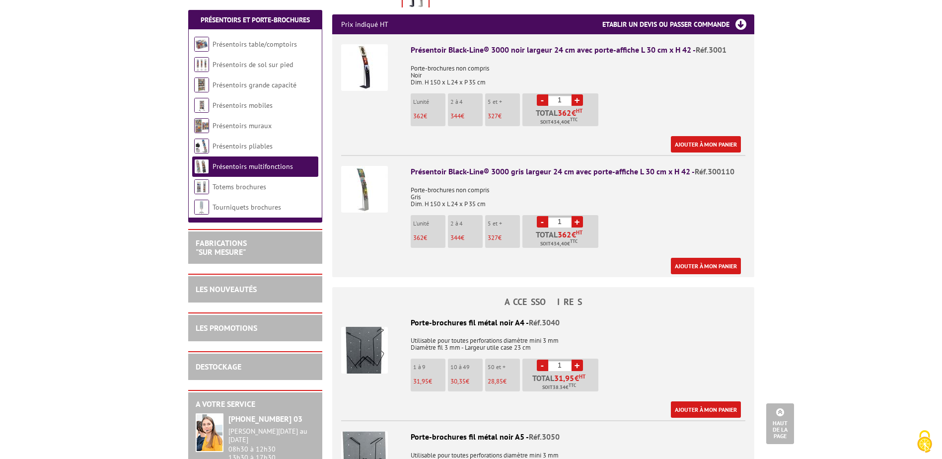
scroll to position [347, 0]
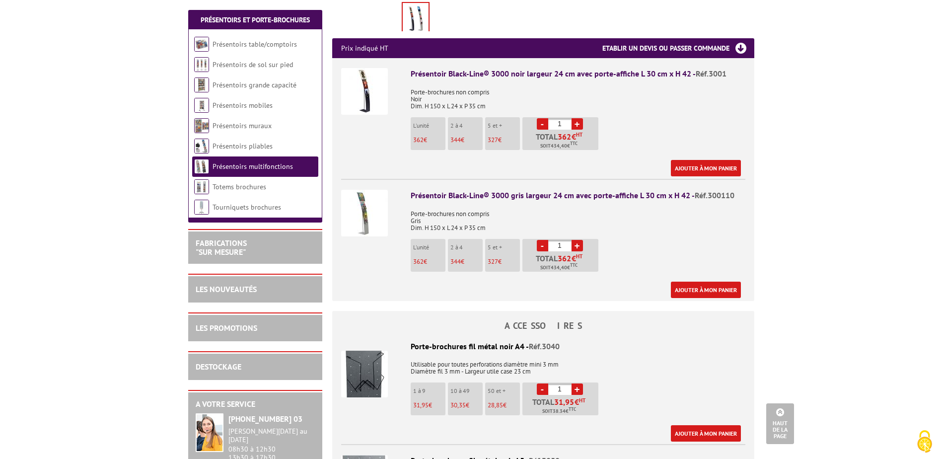
click at [365, 190] on img at bounding box center [364, 213] width 47 height 47
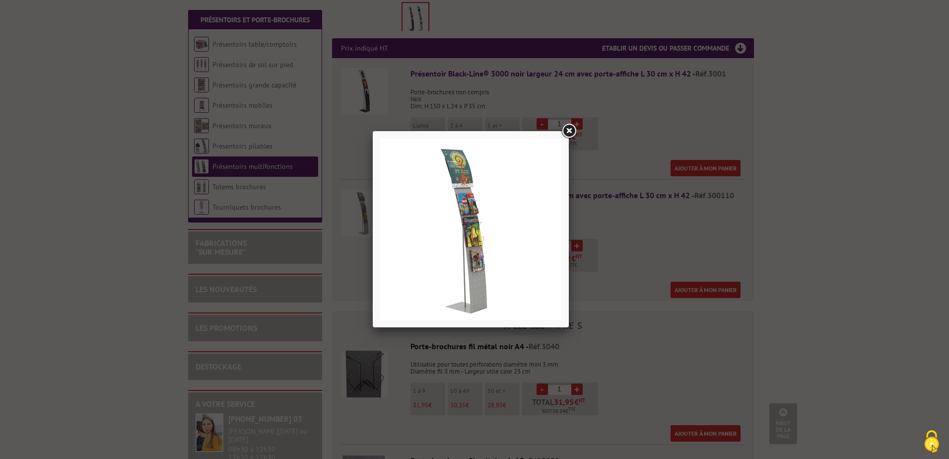
click at [488, 183] on img at bounding box center [470, 229] width 181 height 181
click at [570, 132] on link at bounding box center [569, 131] width 18 height 18
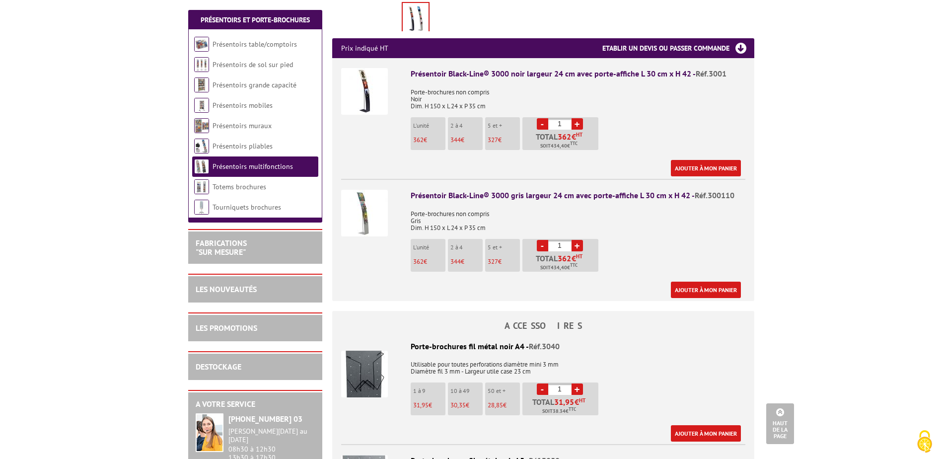
click at [365, 81] on img at bounding box center [364, 91] width 47 height 47
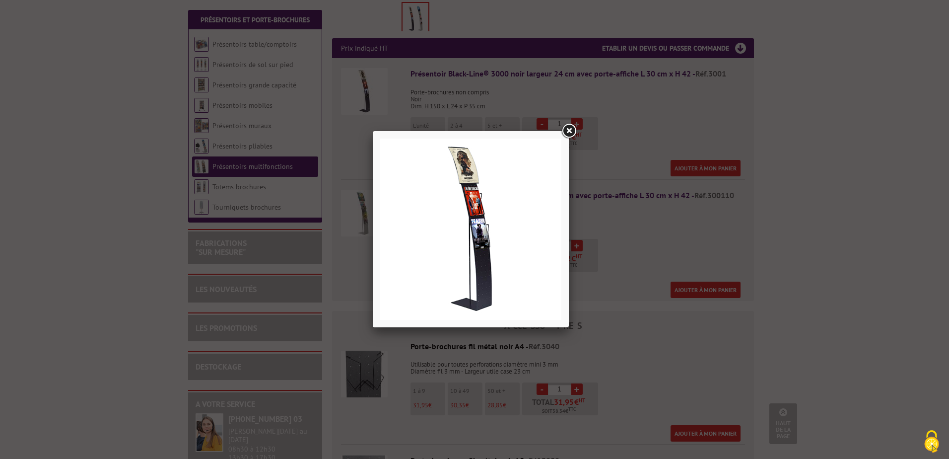
click at [568, 129] on link at bounding box center [569, 131] width 18 height 18
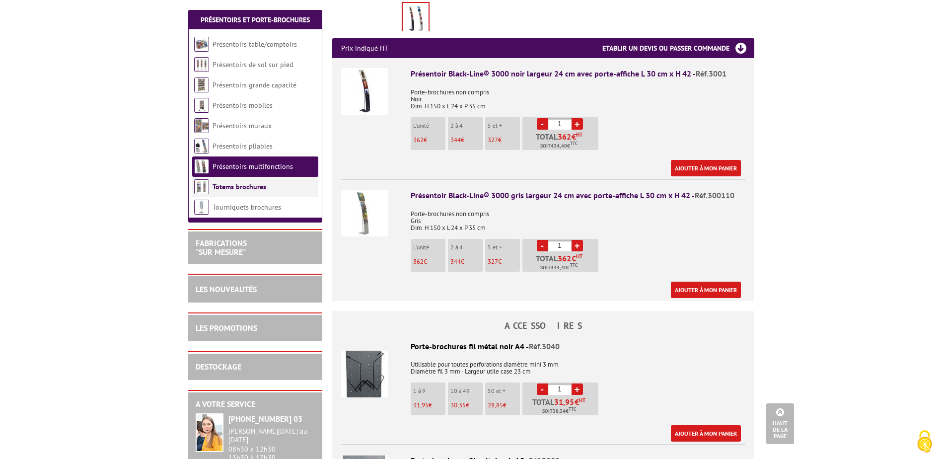
click at [233, 191] on link "Totems brochures" at bounding box center [239, 186] width 54 height 9
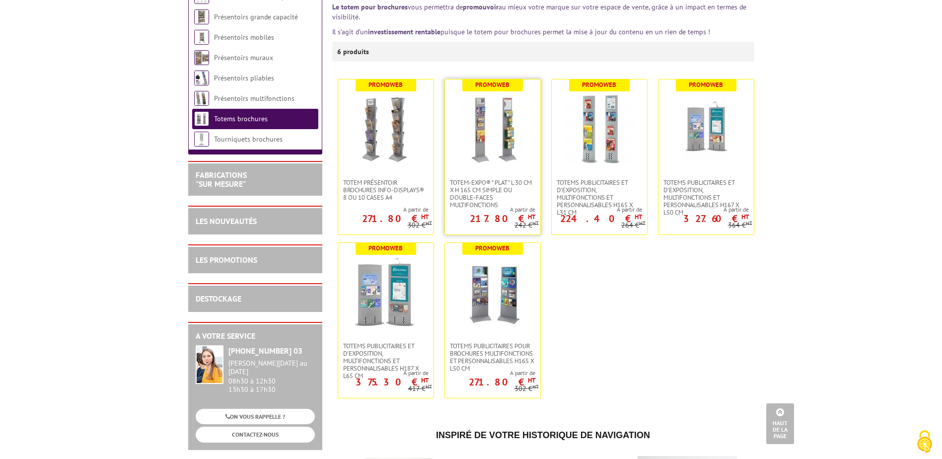
scroll to position [50, 0]
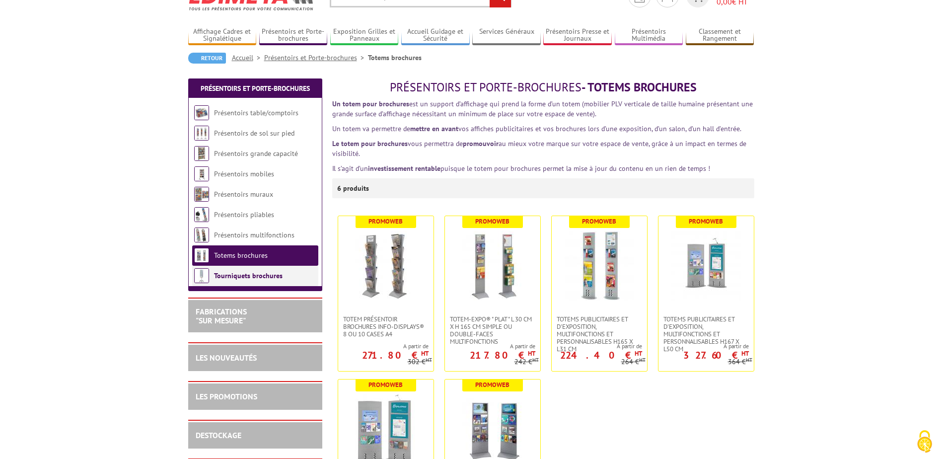
click at [235, 275] on link "Tourniquets brochures" at bounding box center [248, 275] width 69 height 9
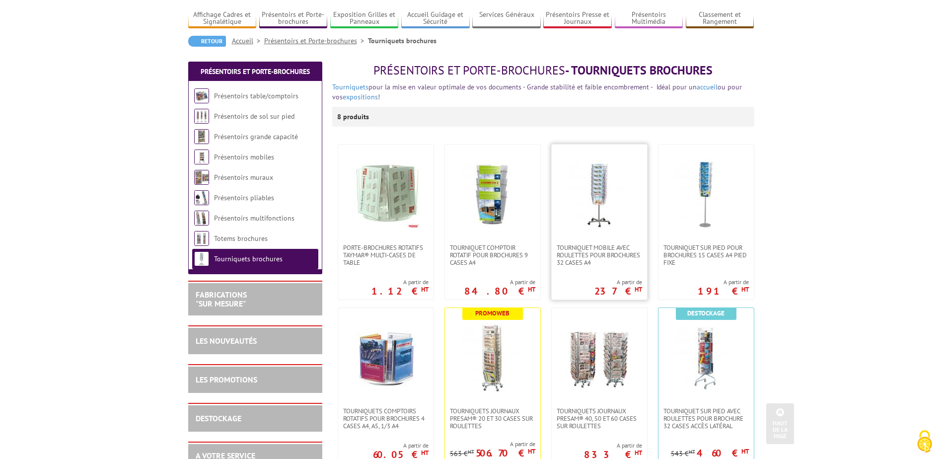
scroll to position [50, 0]
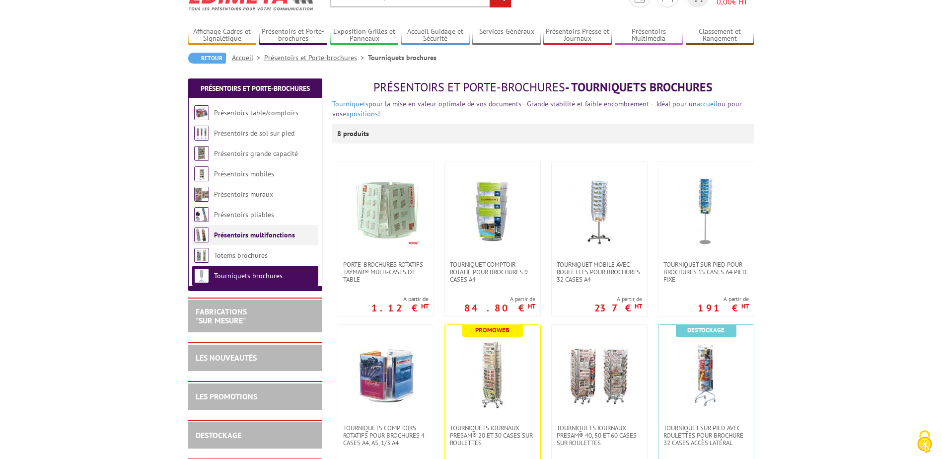
click at [249, 232] on link "Présentoirs multifonctions" at bounding box center [254, 234] width 81 height 9
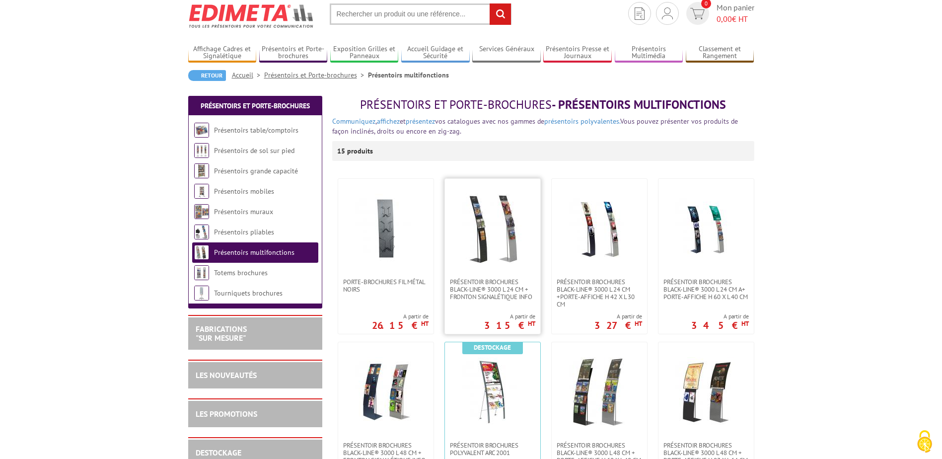
scroll to position [50, 0]
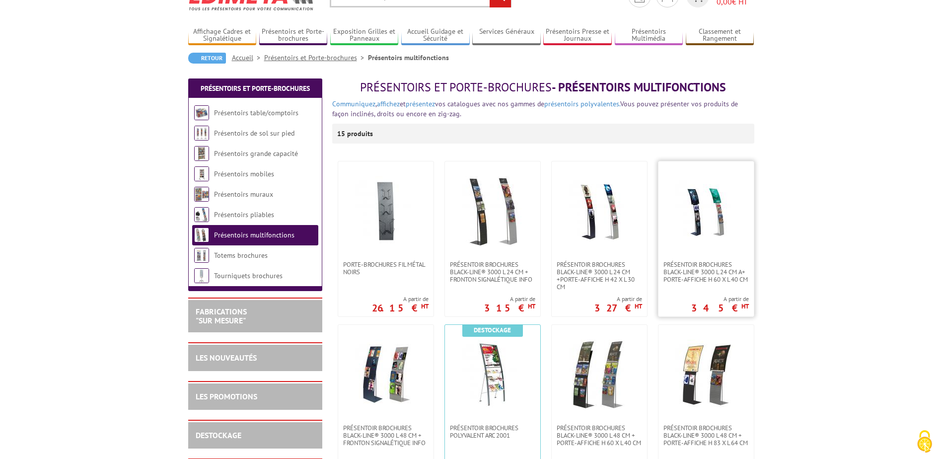
click at [700, 204] on img at bounding box center [705, 210] width 69 height 69
click at [597, 213] on img at bounding box center [598, 210] width 69 height 69
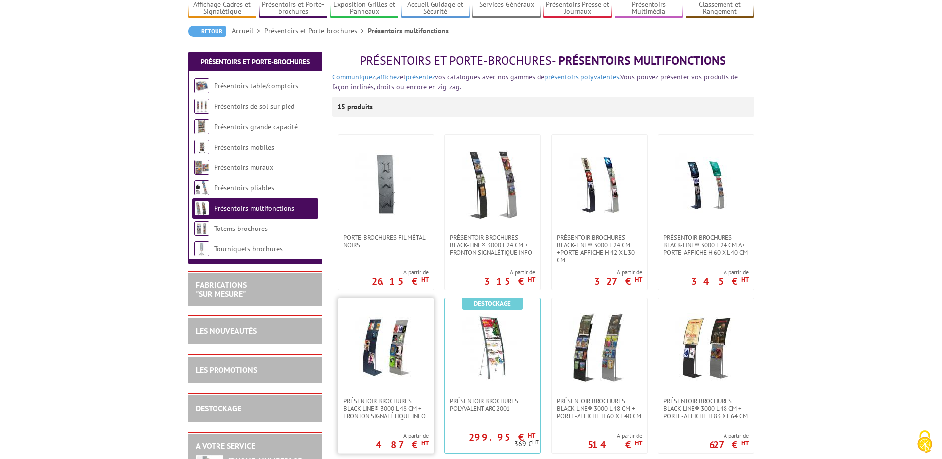
scroll to position [99, 0]
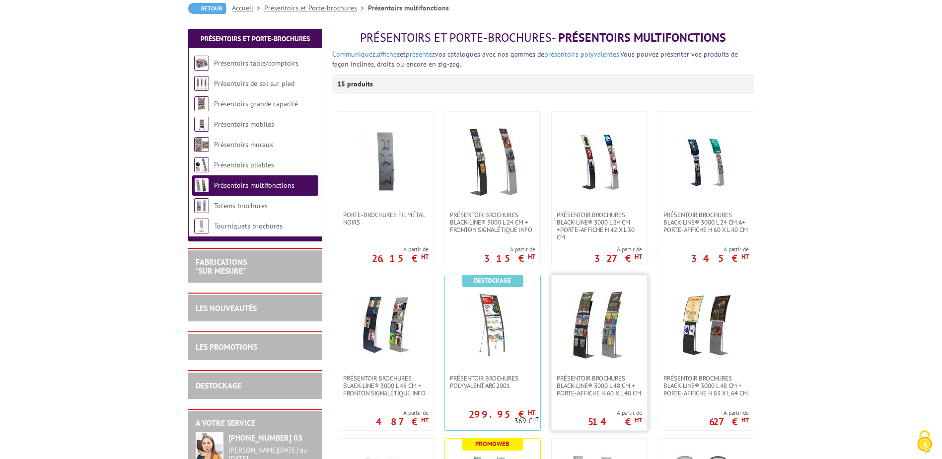
click at [614, 339] on img at bounding box center [598, 324] width 69 height 69
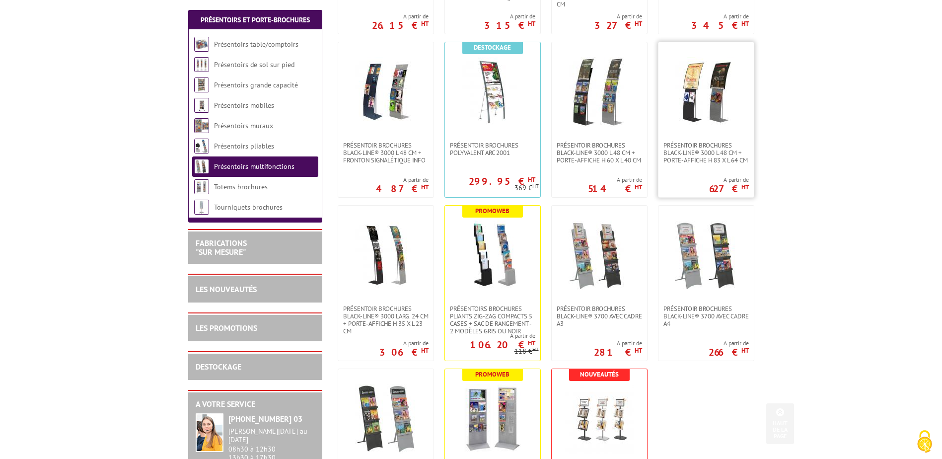
scroll to position [347, 0]
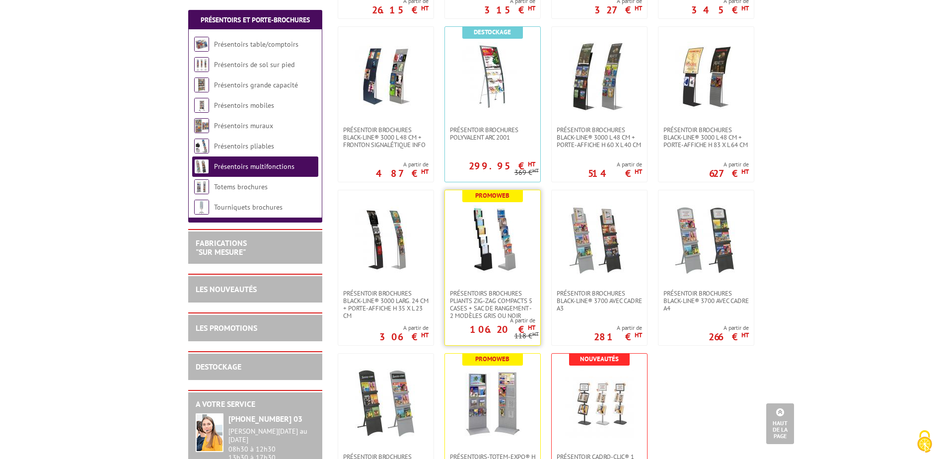
click at [490, 250] on img at bounding box center [492, 239] width 69 height 69
click at [704, 218] on img at bounding box center [705, 239] width 69 height 69
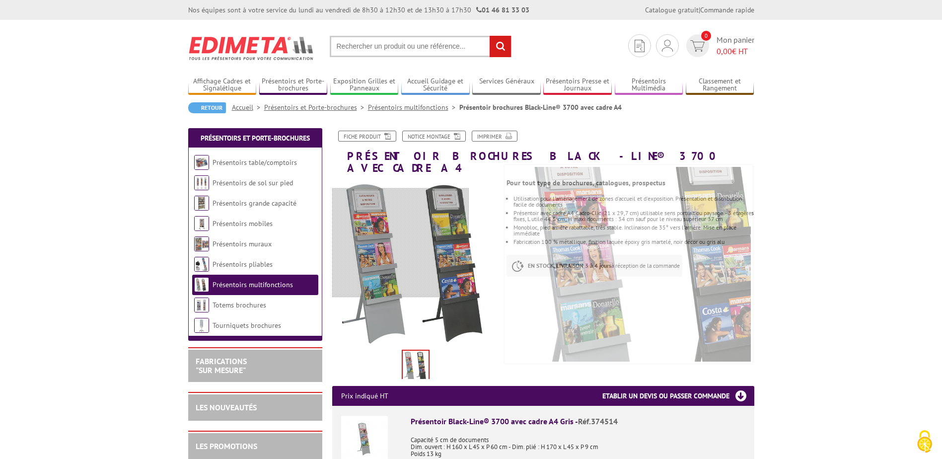
click at [365, 243] on div at bounding box center [400, 242] width 137 height 109
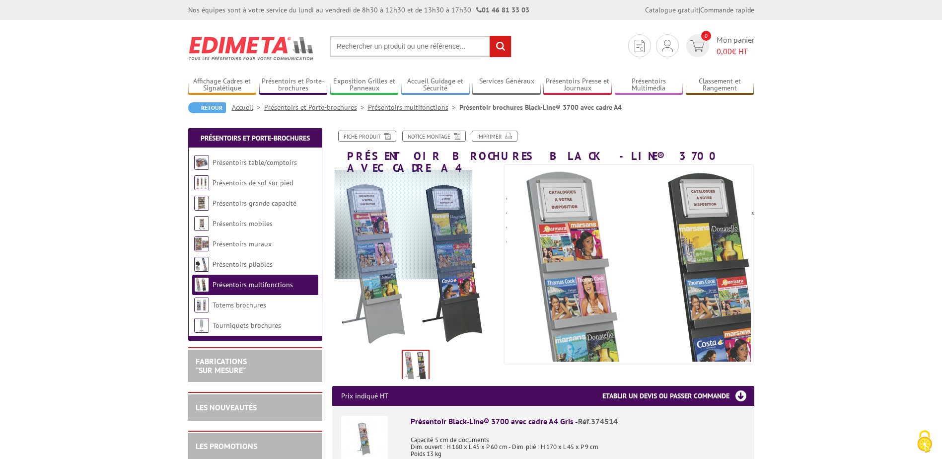
click at [404, 224] on div at bounding box center [403, 224] width 137 height 109
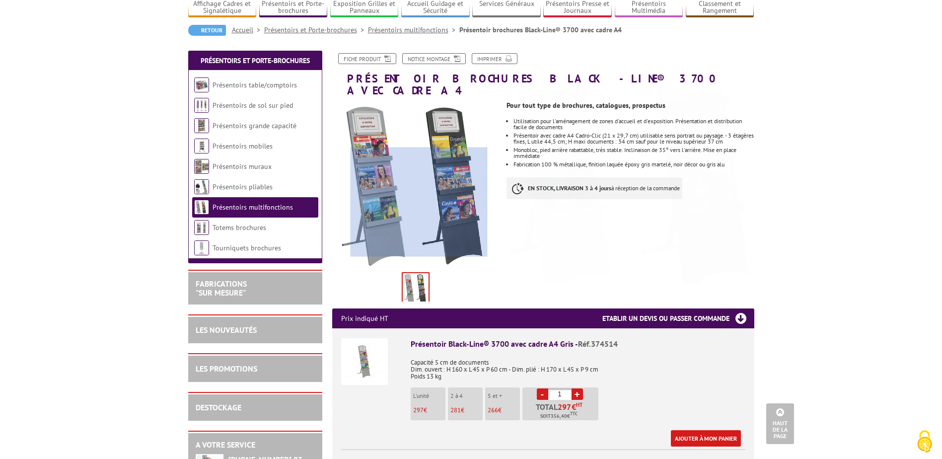
scroll to position [50, 0]
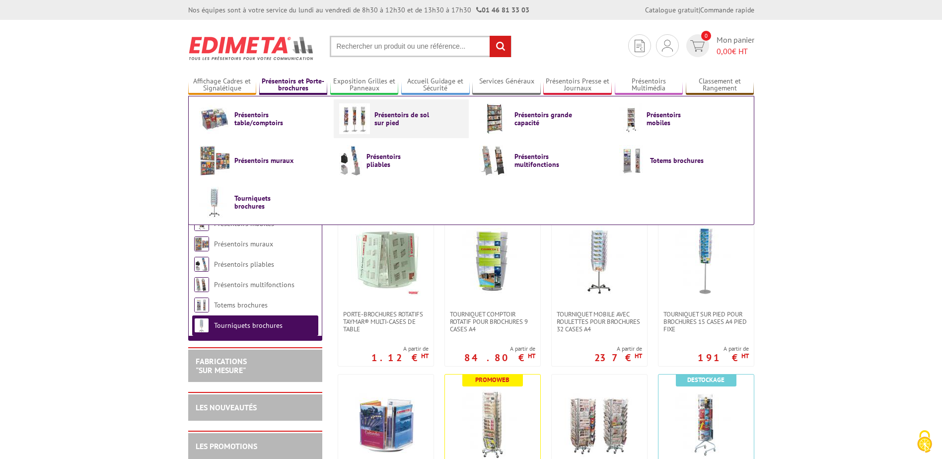
click at [407, 129] on link "Présentoirs de sol sur pied" at bounding box center [401, 118] width 124 height 31
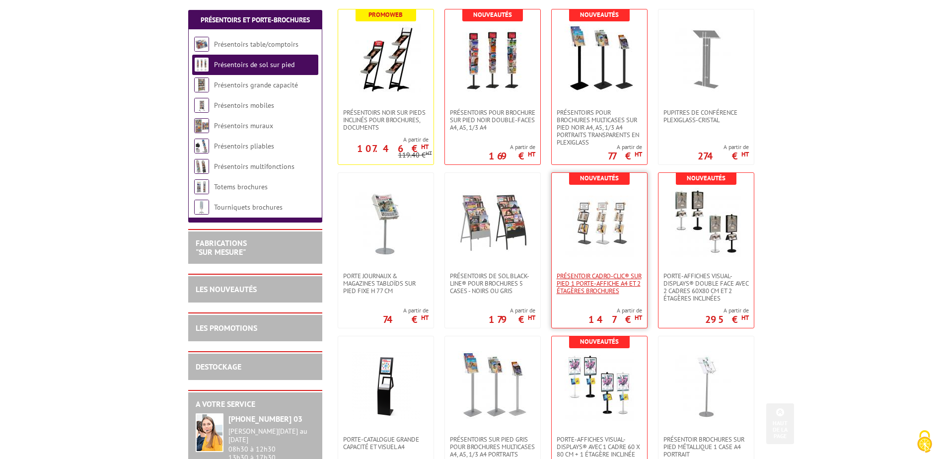
scroll to position [248, 0]
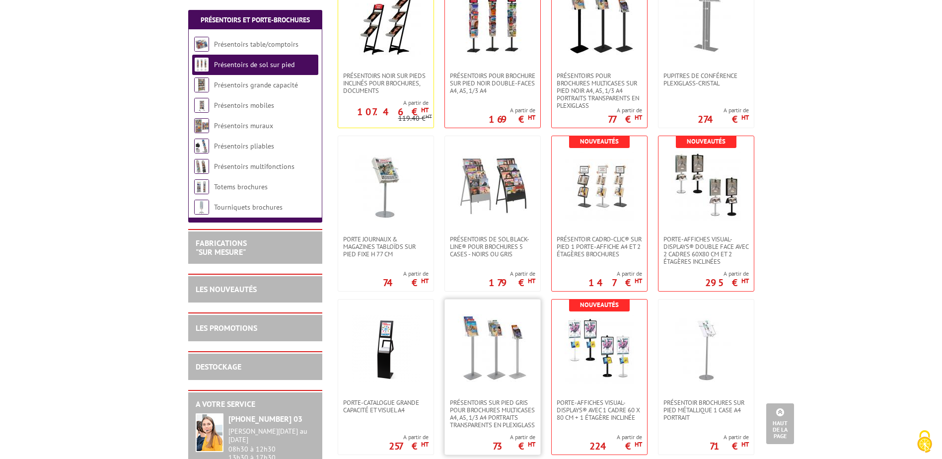
click at [474, 347] on img at bounding box center [492, 348] width 69 height 69
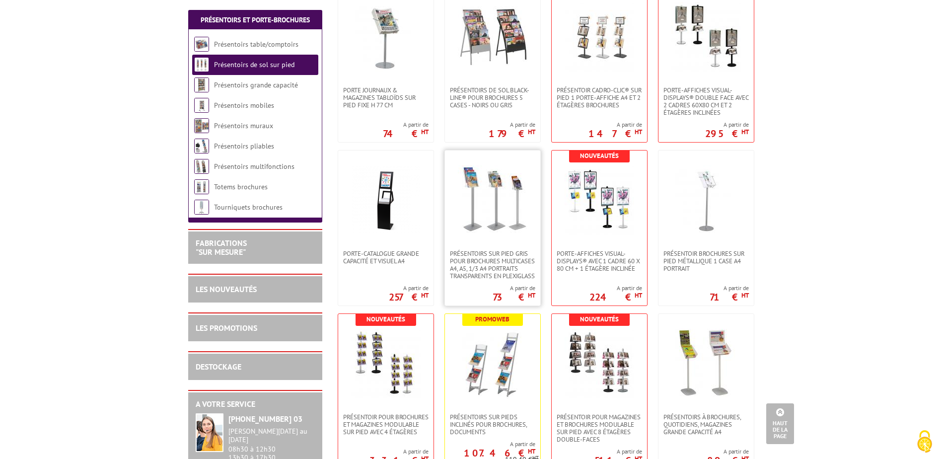
scroll to position [447, 0]
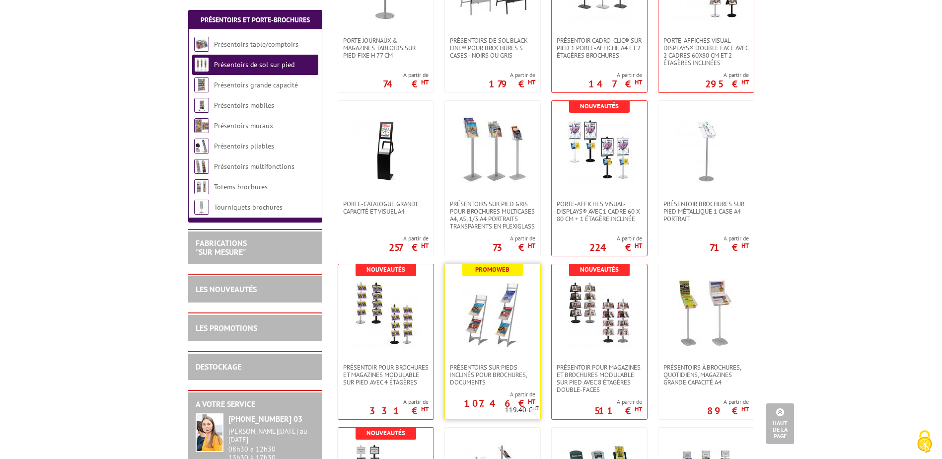
click at [482, 339] on img at bounding box center [492, 313] width 69 height 69
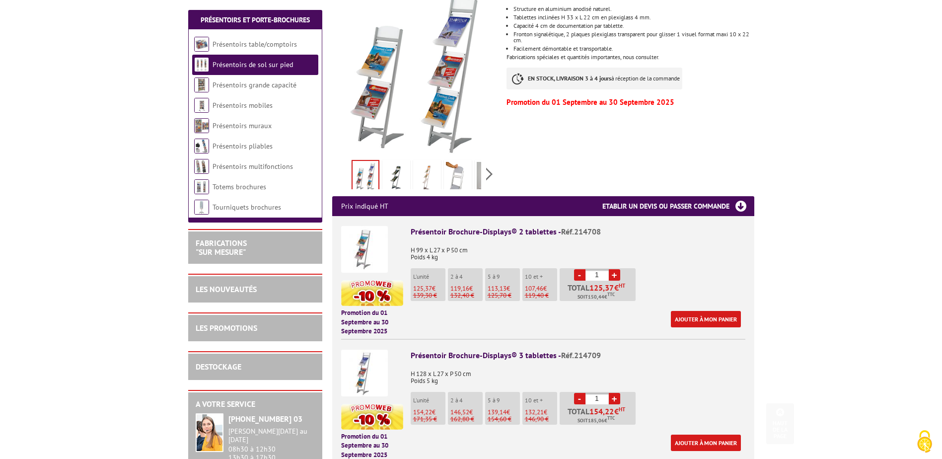
scroll to position [347, 0]
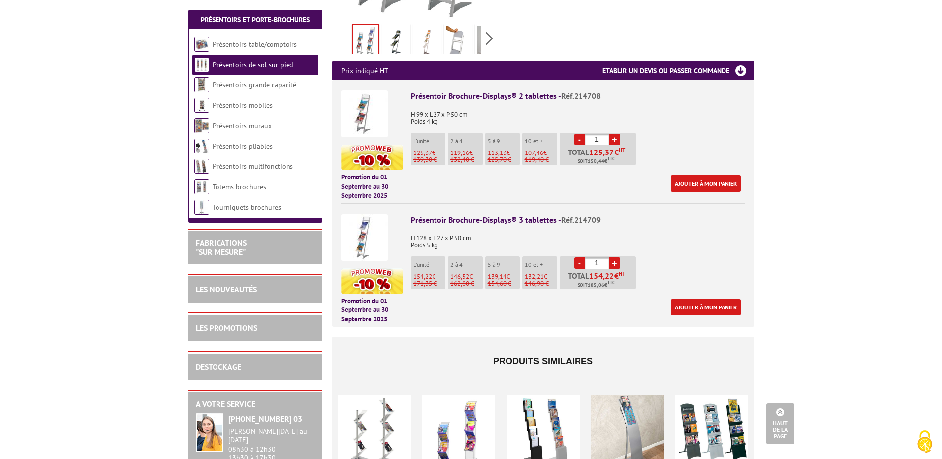
click at [469, 413] on div at bounding box center [458, 431] width 73 height 99
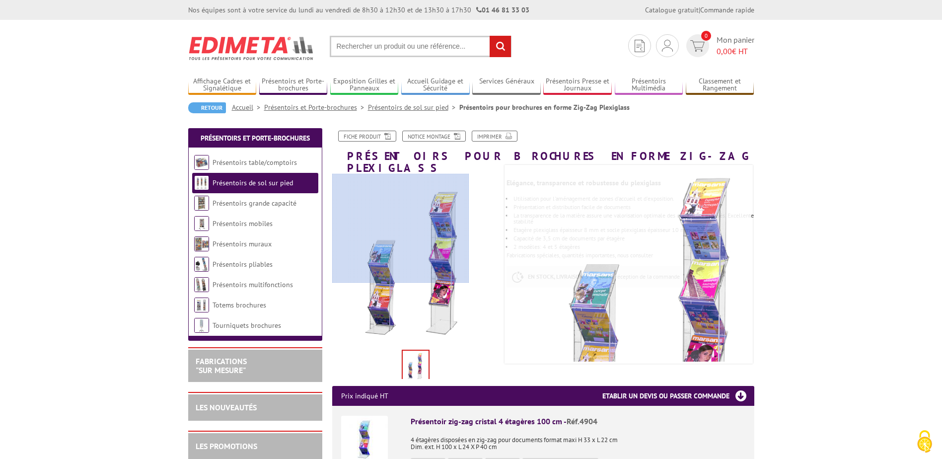
click at [381, 228] on div at bounding box center [400, 228] width 137 height 109
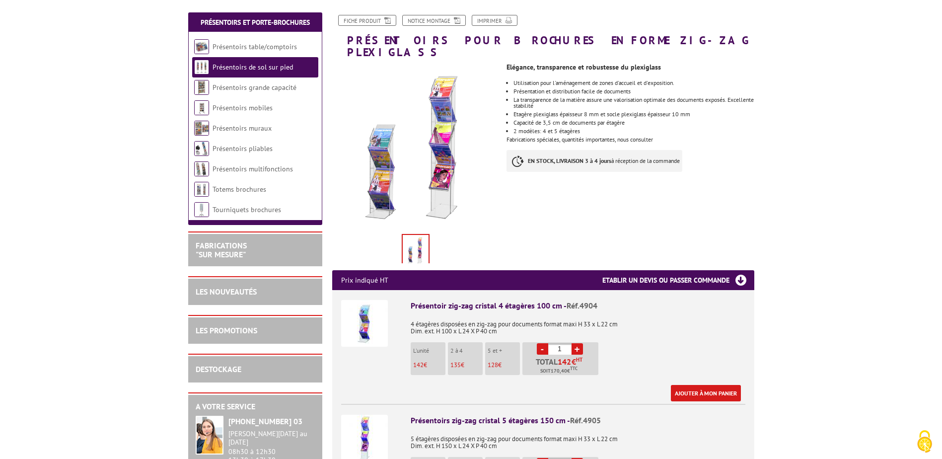
scroll to position [99, 0]
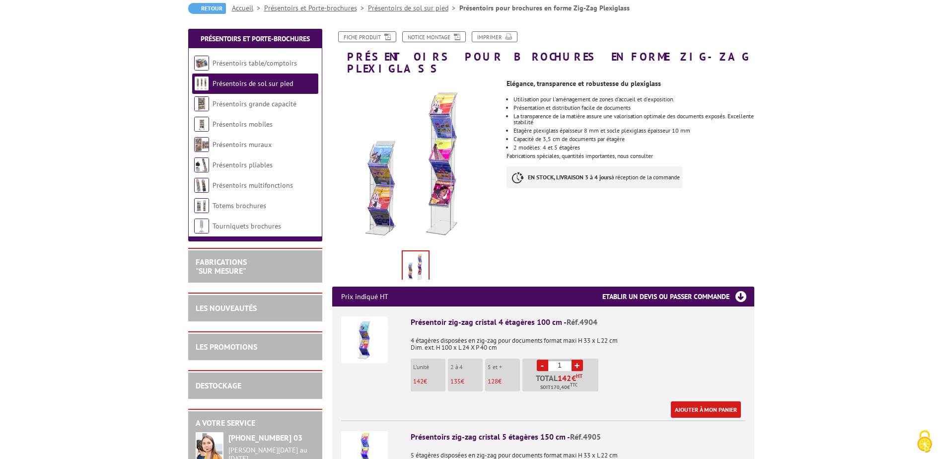
click at [355, 320] on img at bounding box center [364, 339] width 47 height 47
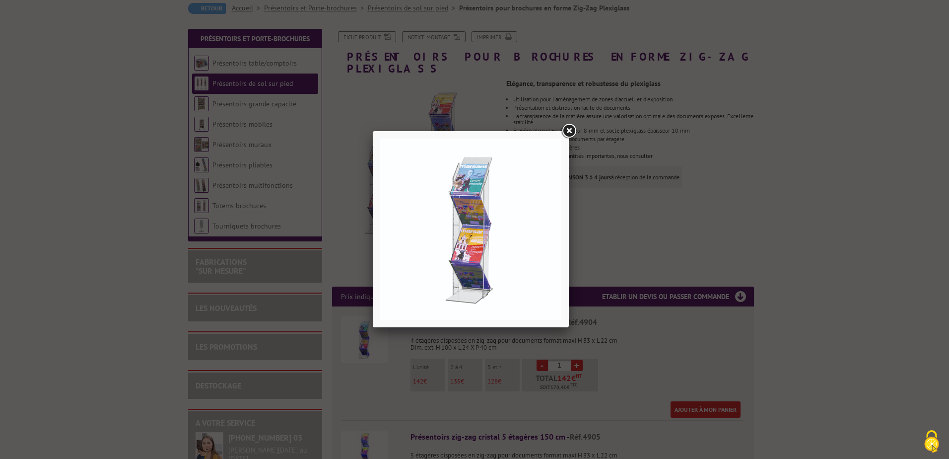
click at [573, 129] on link at bounding box center [569, 131] width 18 height 18
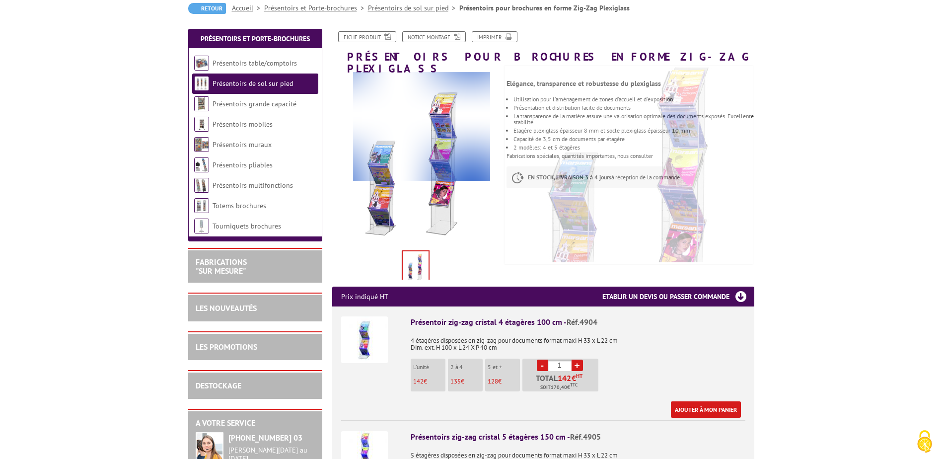
click at [421, 127] on div at bounding box center [421, 126] width 137 height 109
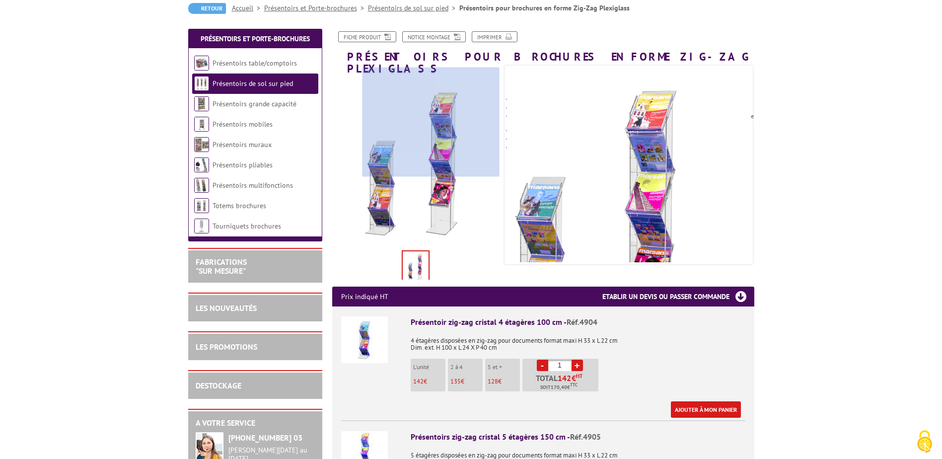
click at [445, 113] on div at bounding box center [430, 122] width 137 height 109
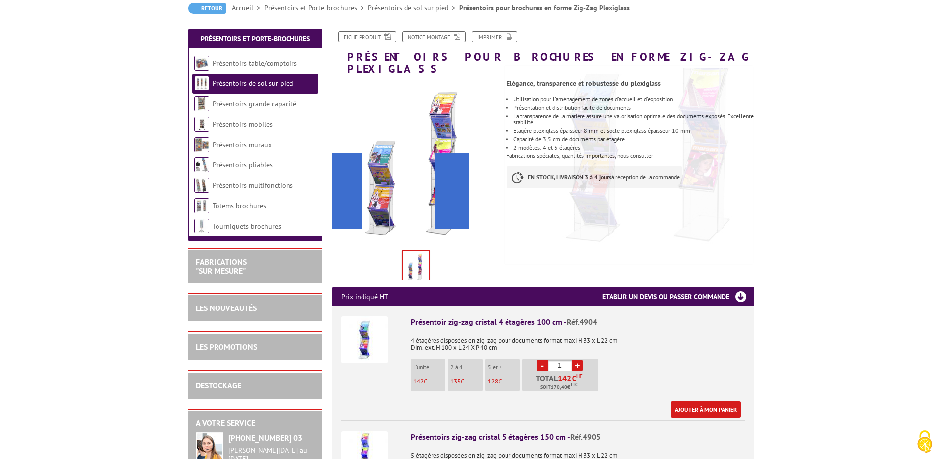
click at [373, 197] on div at bounding box center [400, 180] width 137 height 109
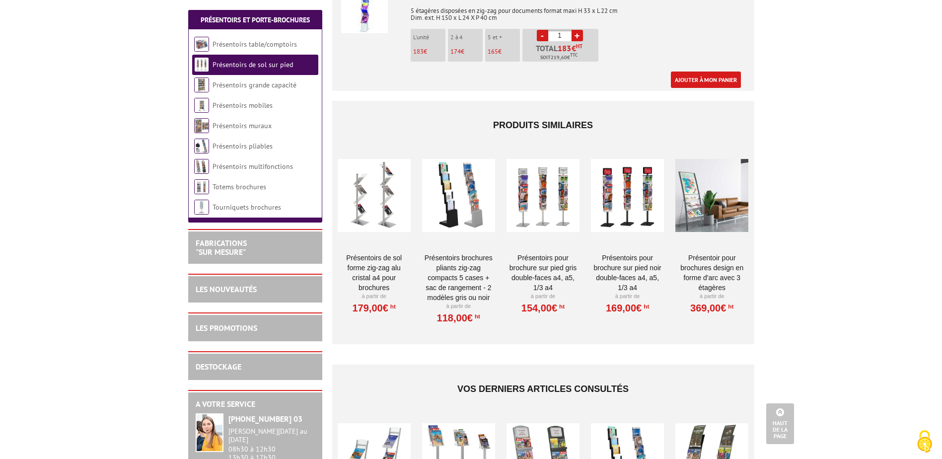
scroll to position [546, 0]
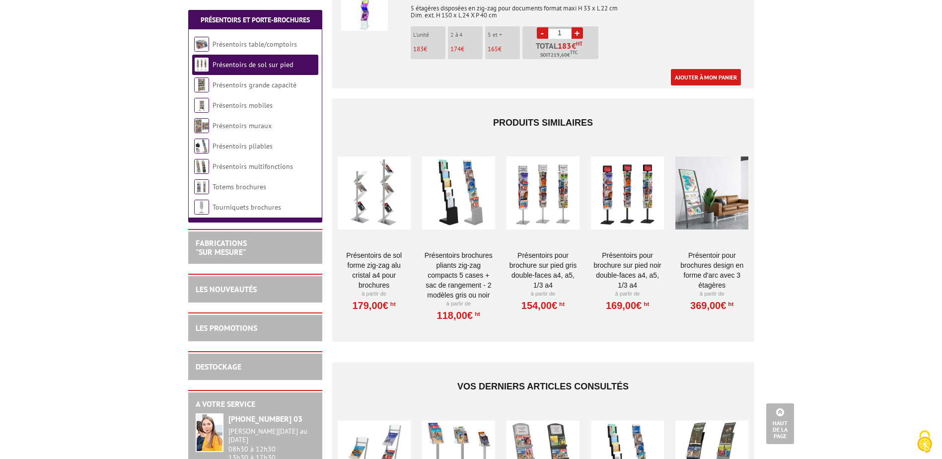
click at [371, 194] on div at bounding box center [374, 192] width 73 height 99
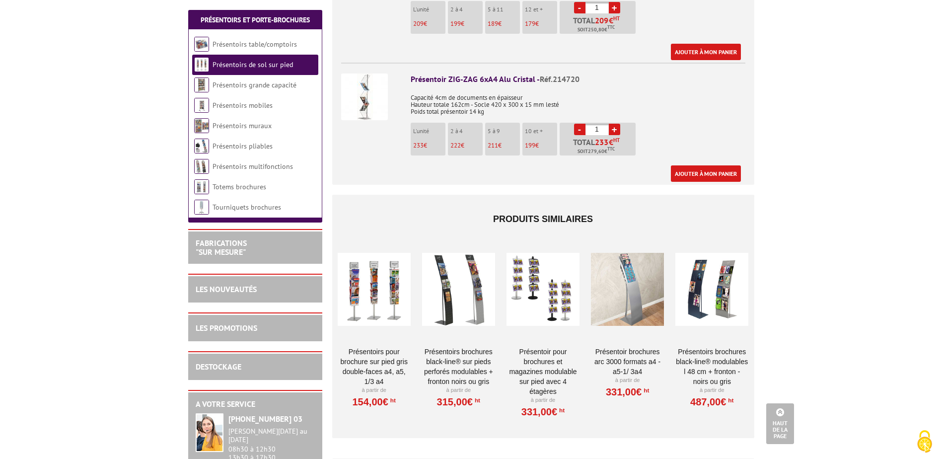
scroll to position [447, 0]
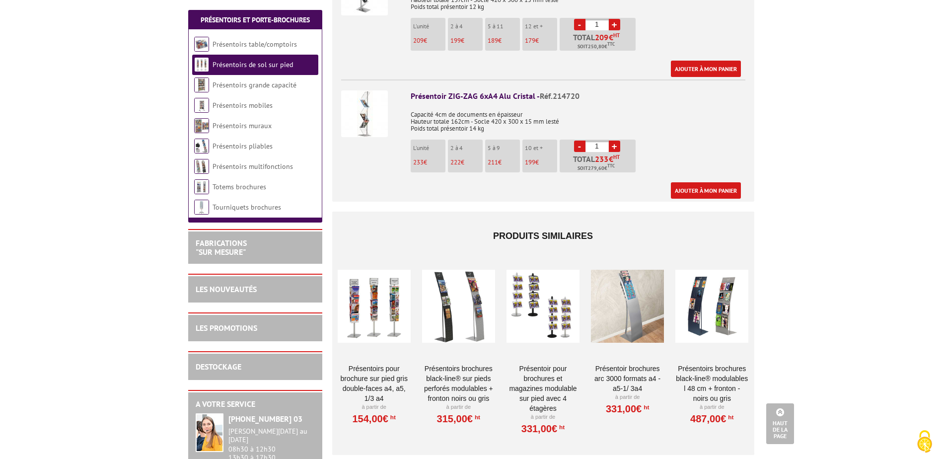
click at [371, 90] on img at bounding box center [364, 113] width 47 height 47
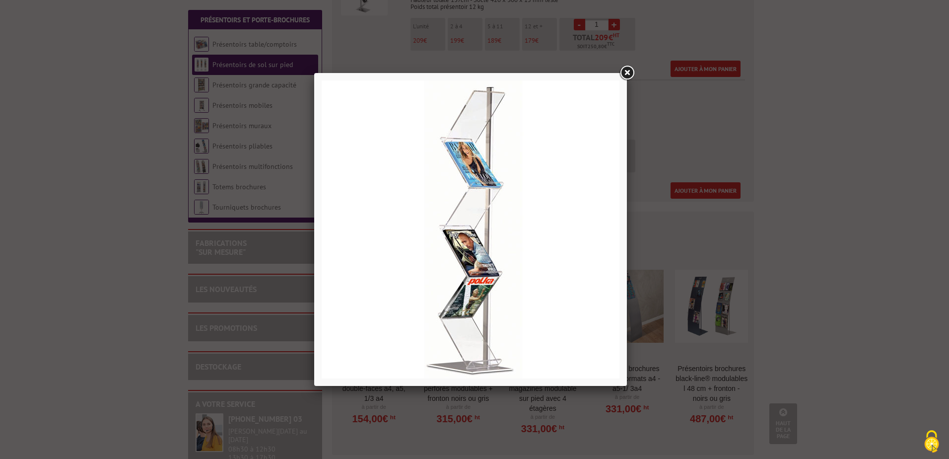
click at [459, 154] on img at bounding box center [471, 229] width 298 height 298
click at [625, 76] on link at bounding box center [627, 73] width 18 height 18
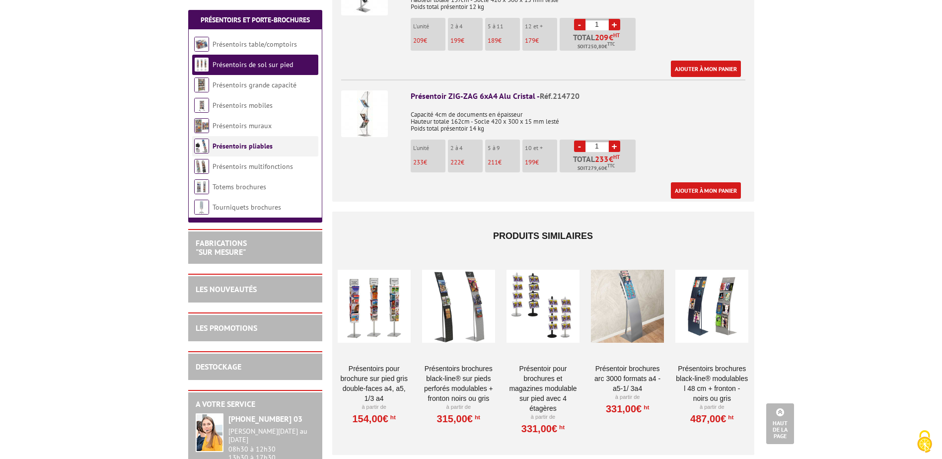
click at [235, 152] on li "Présentoirs pliables" at bounding box center [255, 146] width 126 height 20
click at [704, 295] on div at bounding box center [711, 306] width 73 height 99
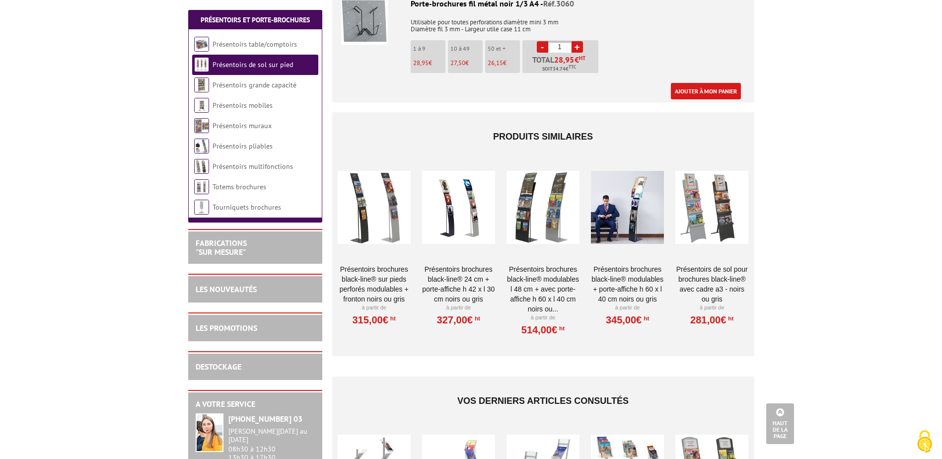
scroll to position [943, 0]
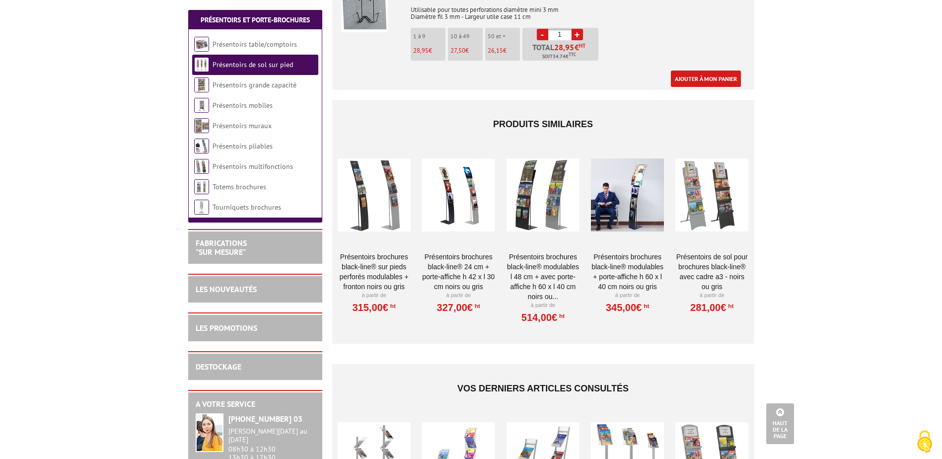
click at [385, 186] on div at bounding box center [374, 194] width 73 height 99
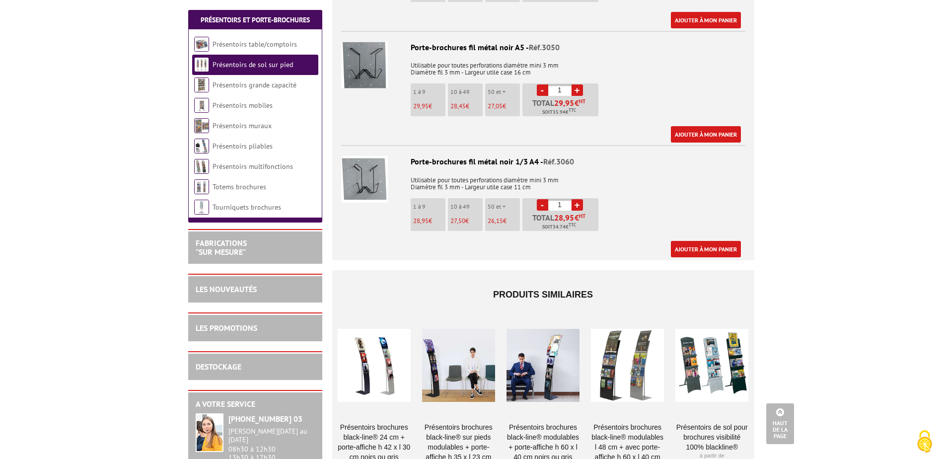
scroll to position [943, 0]
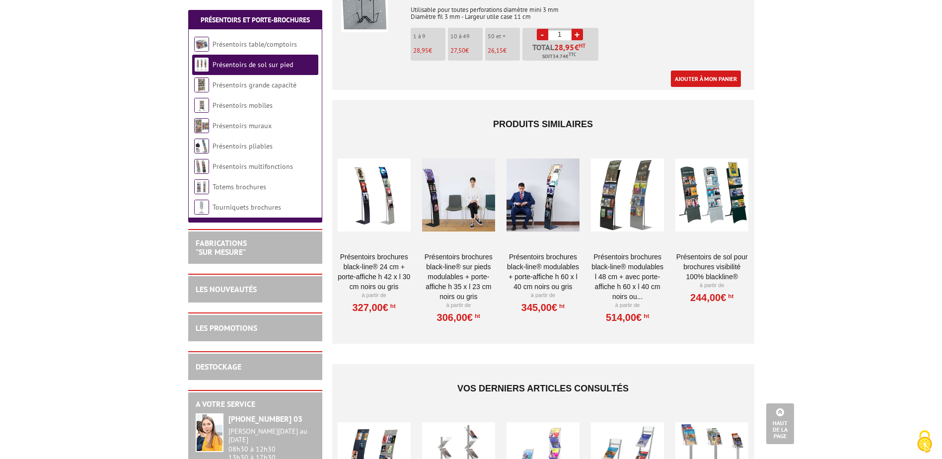
click at [462, 203] on div at bounding box center [458, 194] width 73 height 99
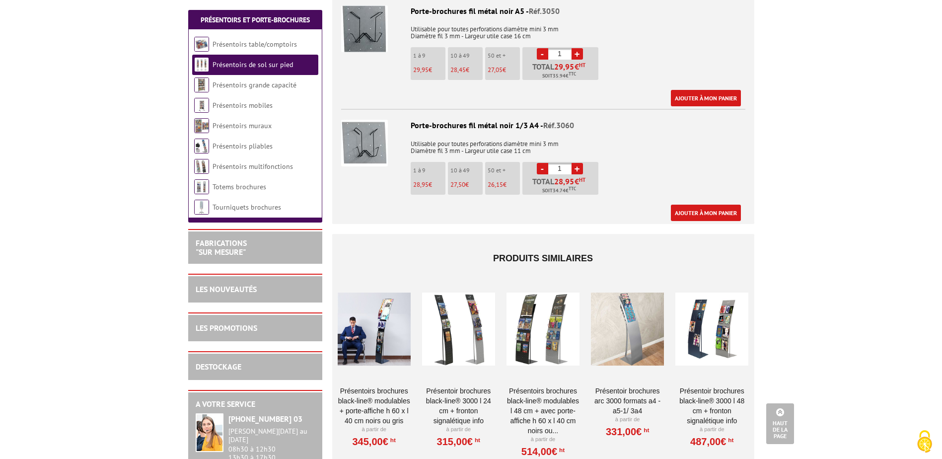
scroll to position [844, 0]
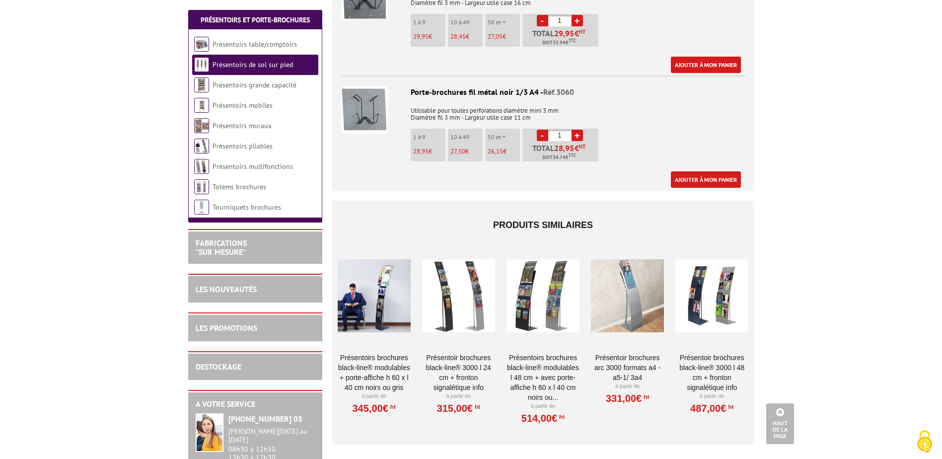
click at [540, 293] on div at bounding box center [542, 295] width 73 height 99
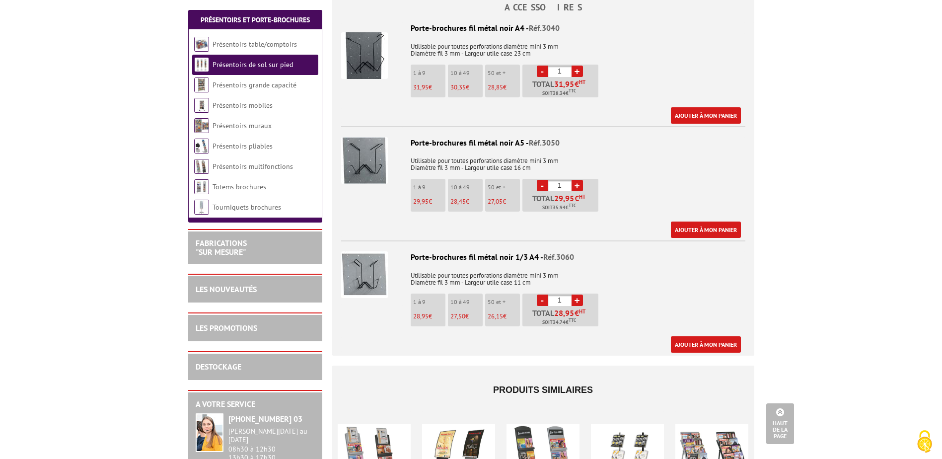
scroll to position [844, 0]
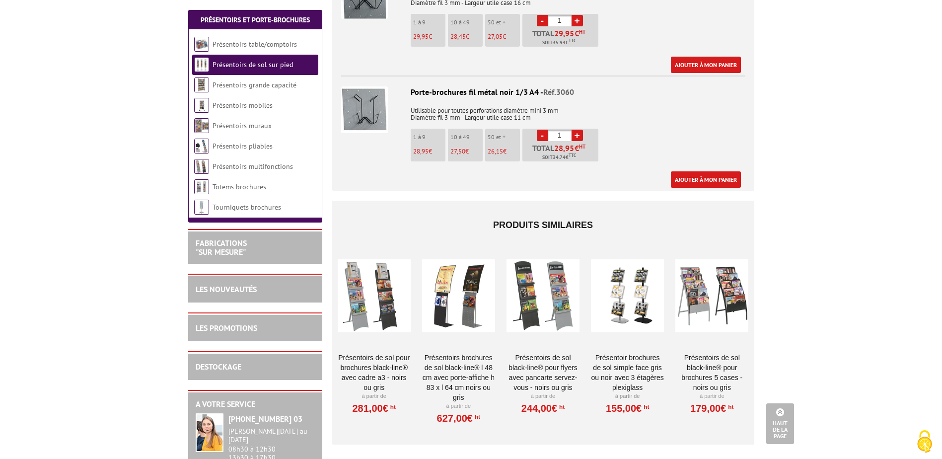
click at [640, 299] on div at bounding box center [627, 295] width 73 height 99
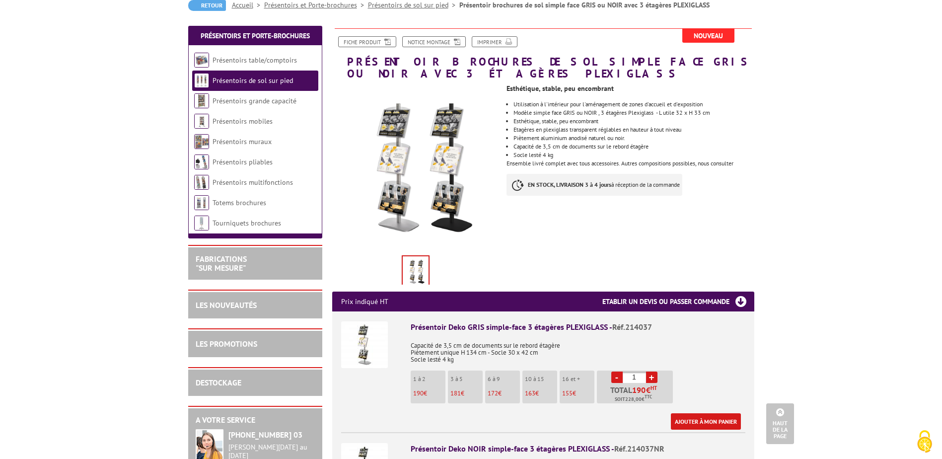
scroll to position [99, 0]
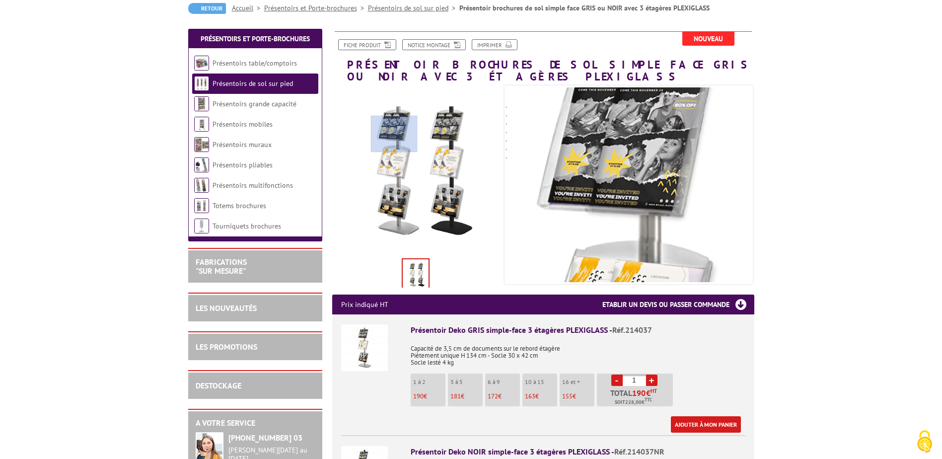
click at [394, 134] on div at bounding box center [394, 134] width 47 height 37
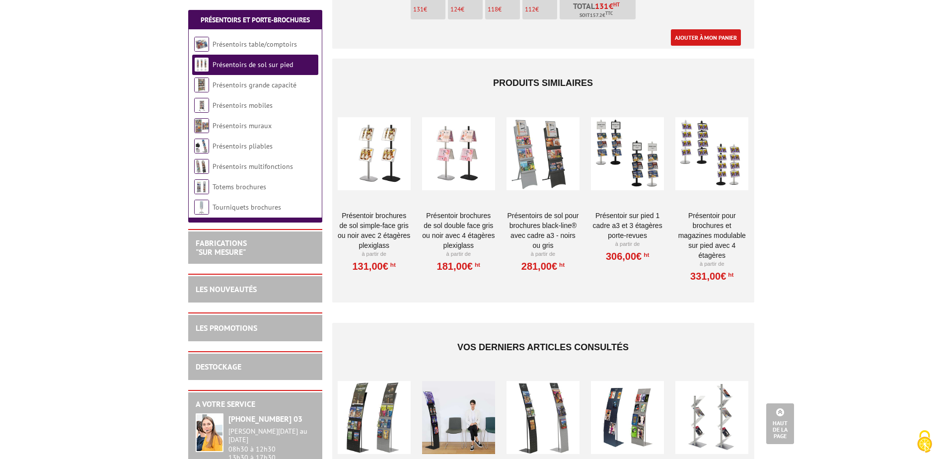
scroll to position [1489, 0]
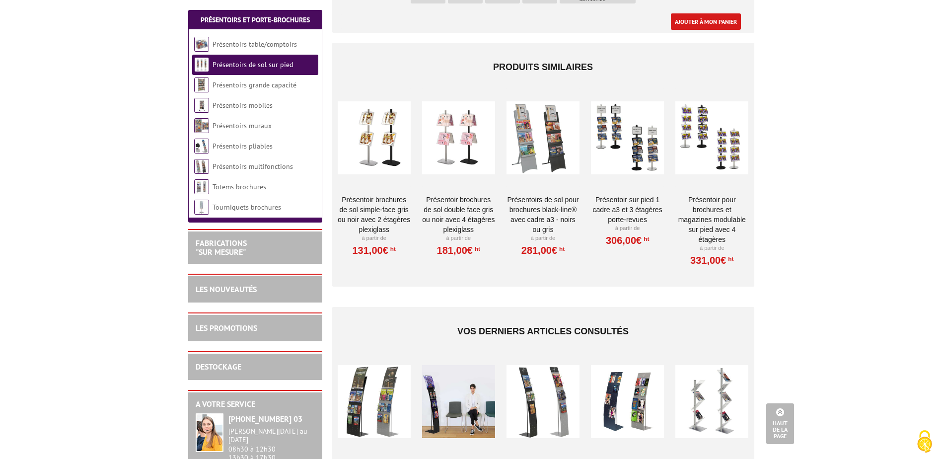
click at [465, 135] on div at bounding box center [458, 137] width 73 height 99
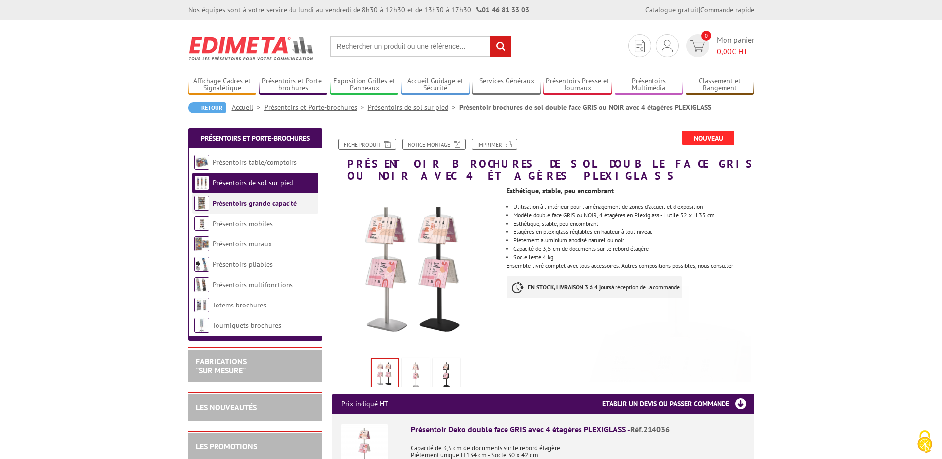
click at [243, 200] on link "Présentoirs grande capacité" at bounding box center [254, 203] width 84 height 9
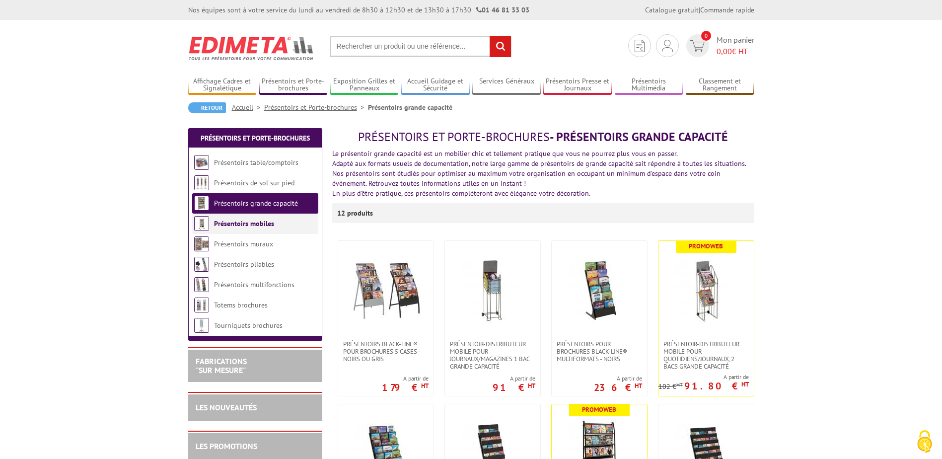
click at [240, 227] on link "Présentoirs mobiles" at bounding box center [244, 223] width 60 height 9
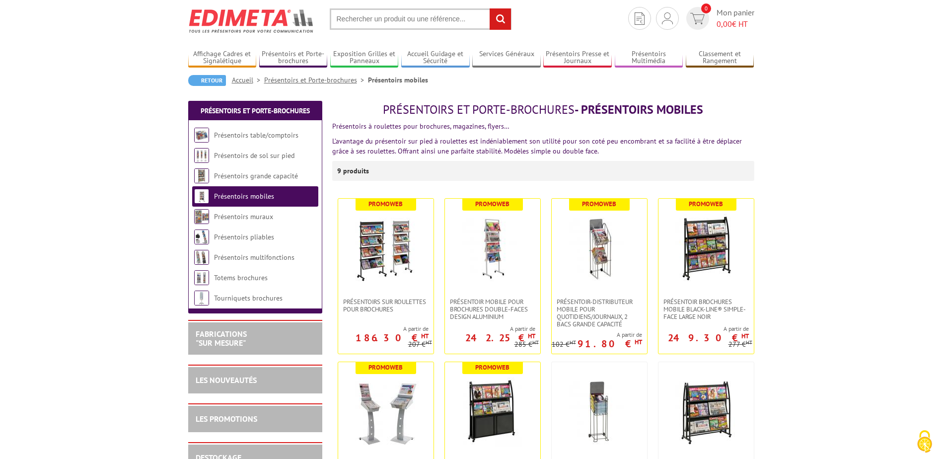
scroll to position [50, 0]
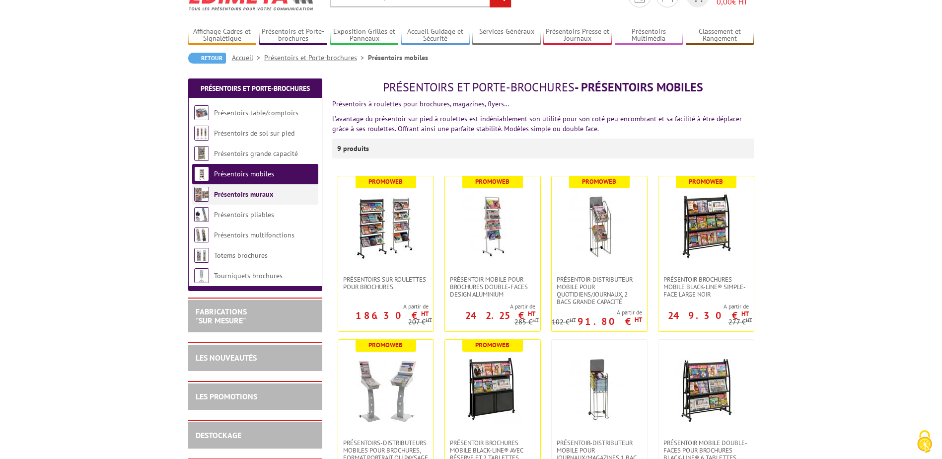
click at [259, 192] on link "Présentoirs muraux" at bounding box center [243, 194] width 59 height 9
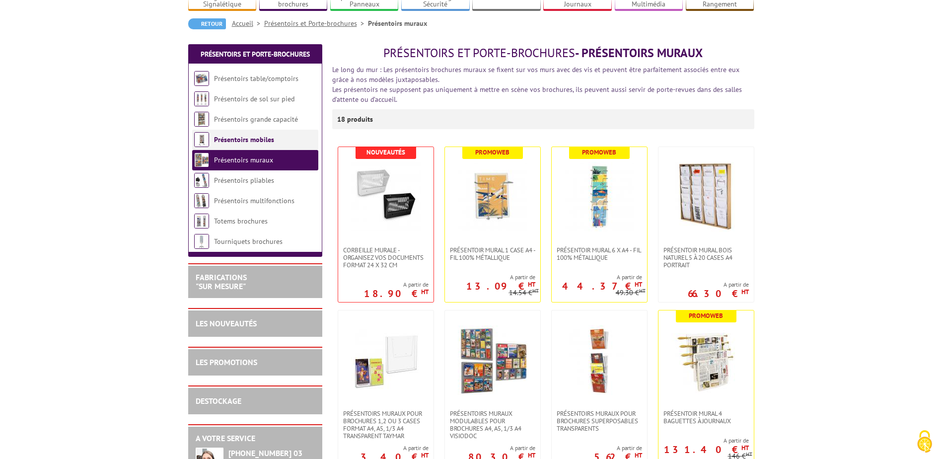
scroll to position [99, 0]
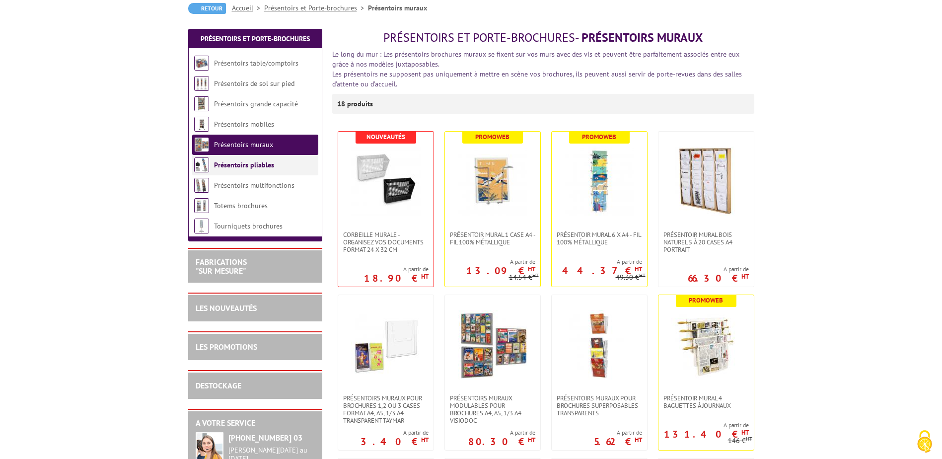
click at [263, 166] on link "Présentoirs pliables" at bounding box center [244, 164] width 60 height 9
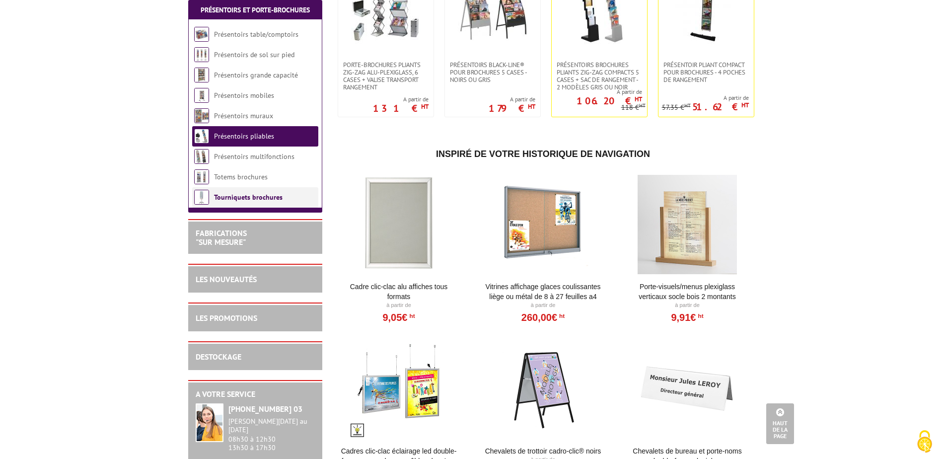
scroll to position [248, 0]
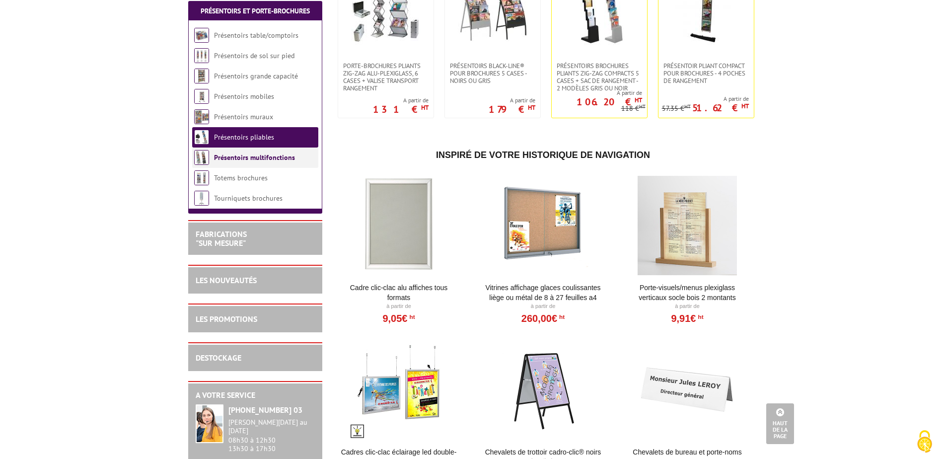
click at [278, 162] on link "Présentoirs multifonctions" at bounding box center [254, 157] width 81 height 9
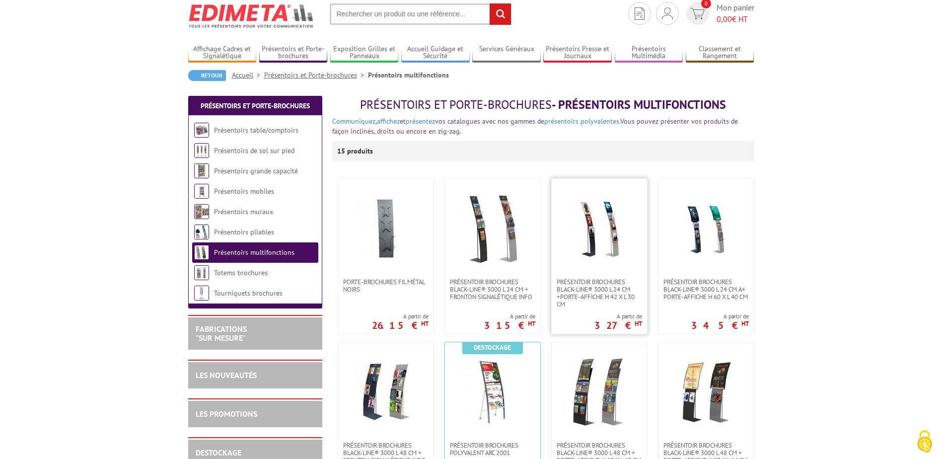
scroll to position [50, 0]
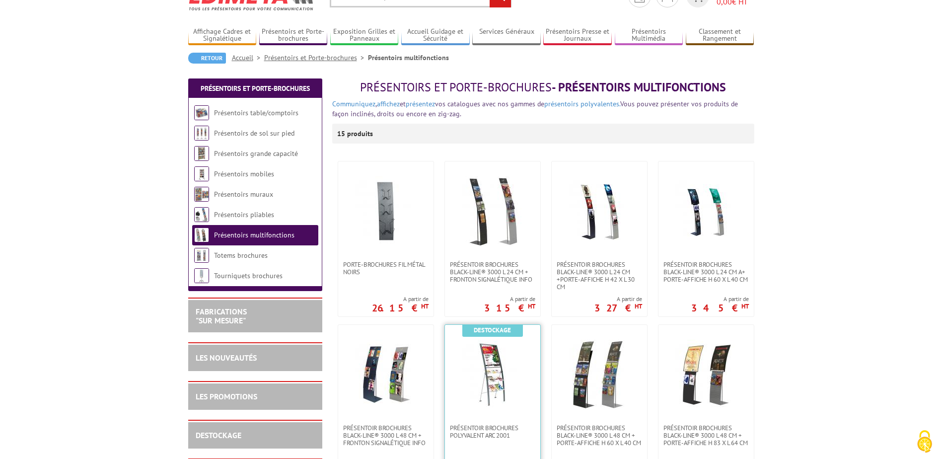
click at [503, 377] on img at bounding box center [492, 374] width 69 height 69
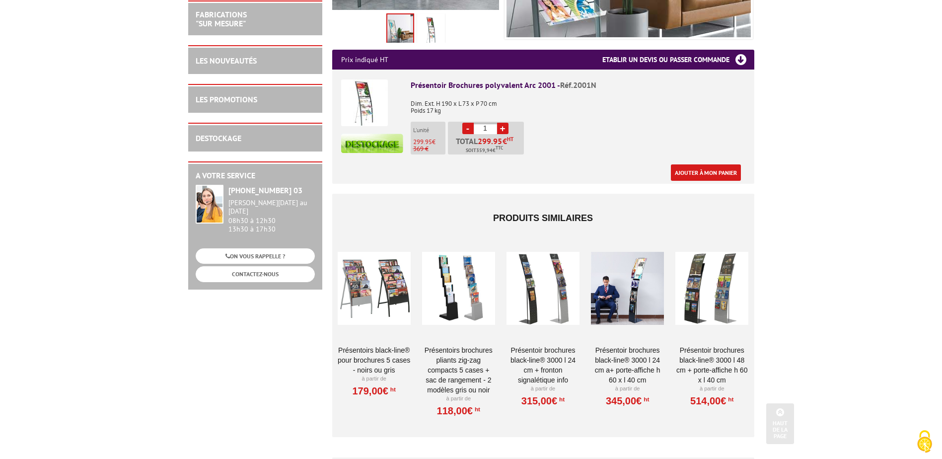
scroll to position [347, 0]
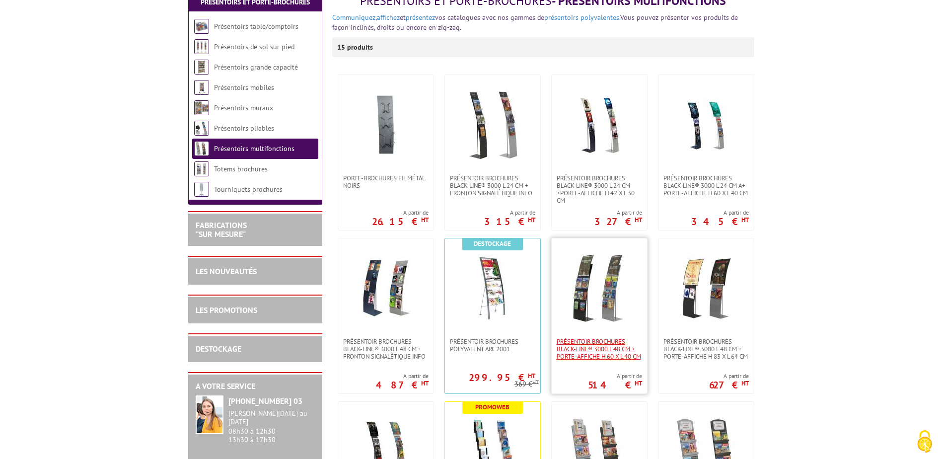
scroll to position [149, 0]
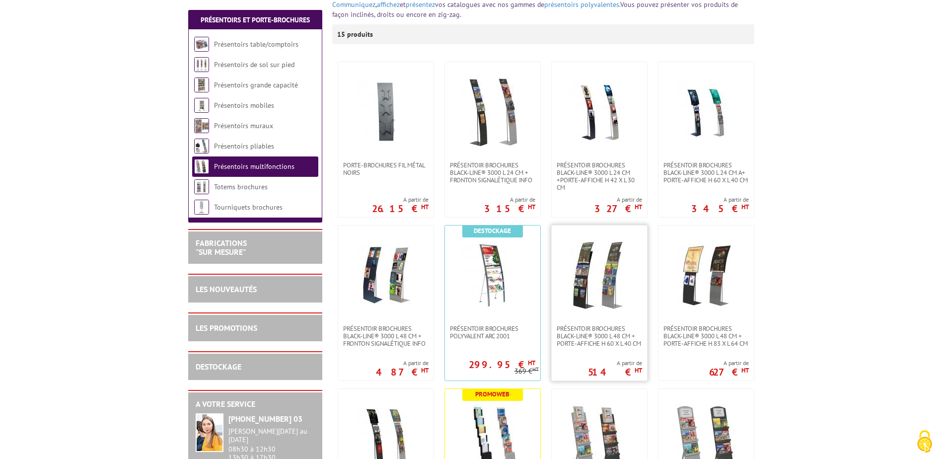
click at [620, 283] on img at bounding box center [598, 274] width 69 height 69
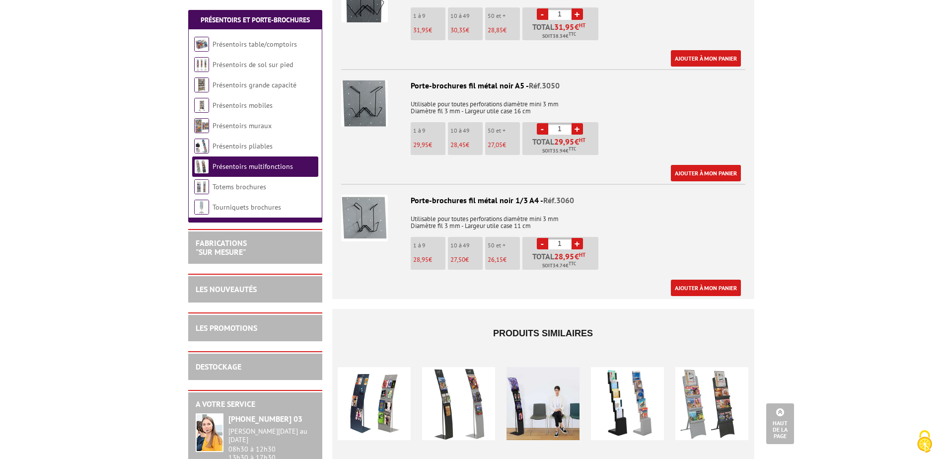
scroll to position [645, 0]
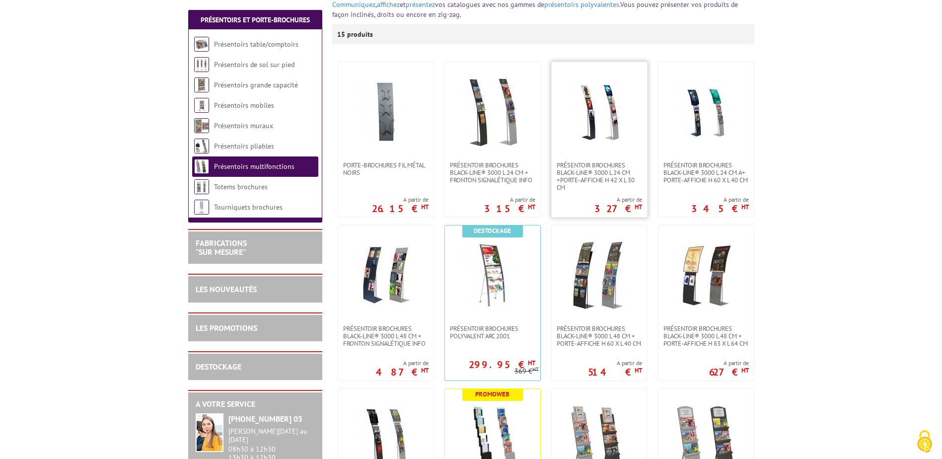
click at [611, 141] on img at bounding box center [598, 111] width 69 height 69
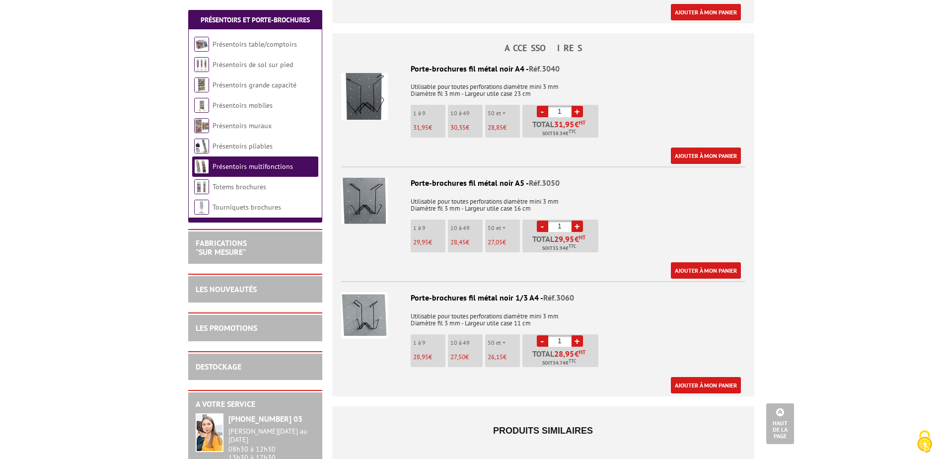
scroll to position [447, 0]
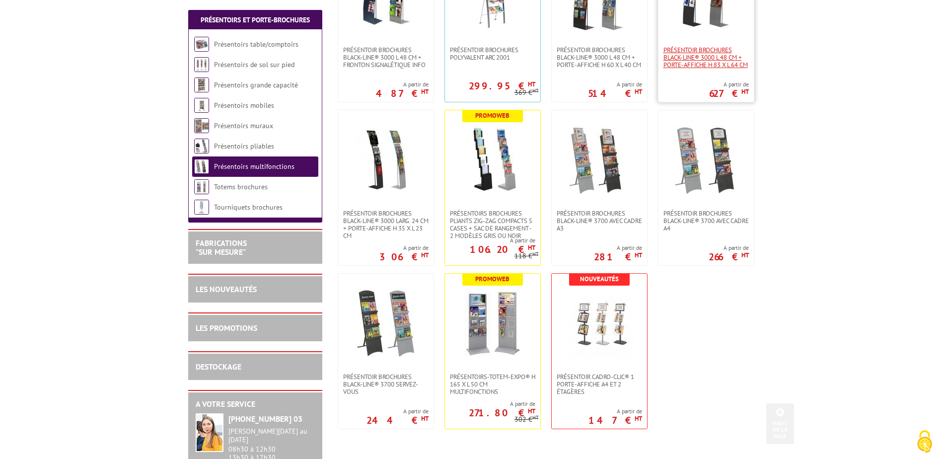
scroll to position [447, 0]
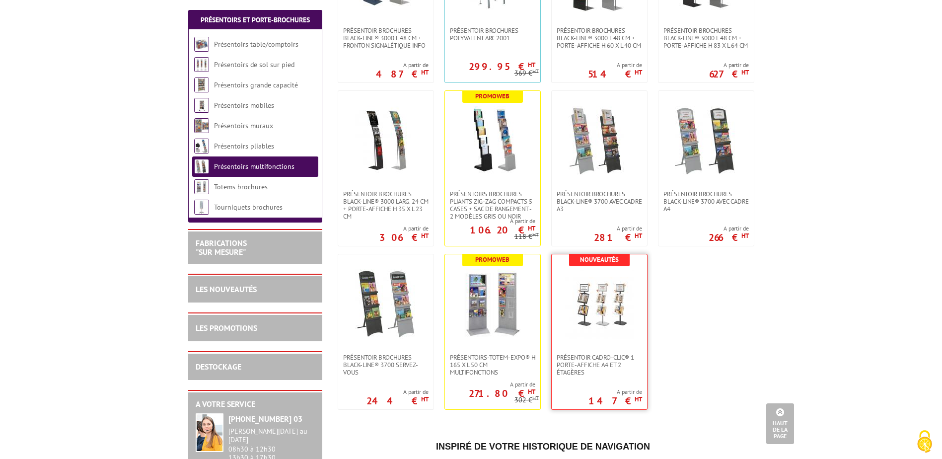
click at [581, 289] on img at bounding box center [598, 303] width 69 height 69
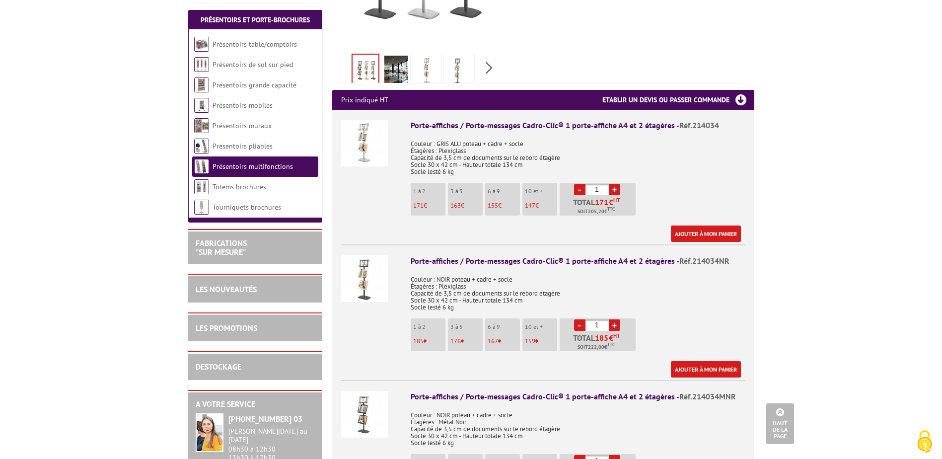
scroll to position [99, 0]
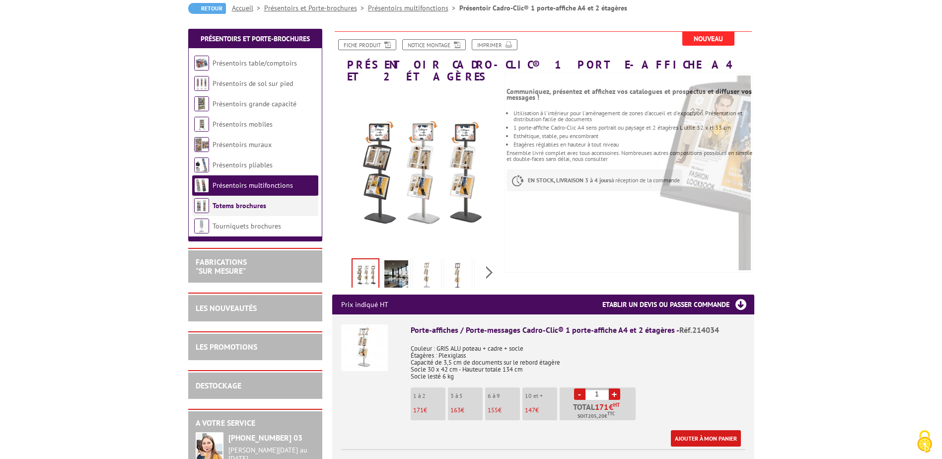
click at [248, 206] on link "Totems brochures" at bounding box center [239, 205] width 54 height 9
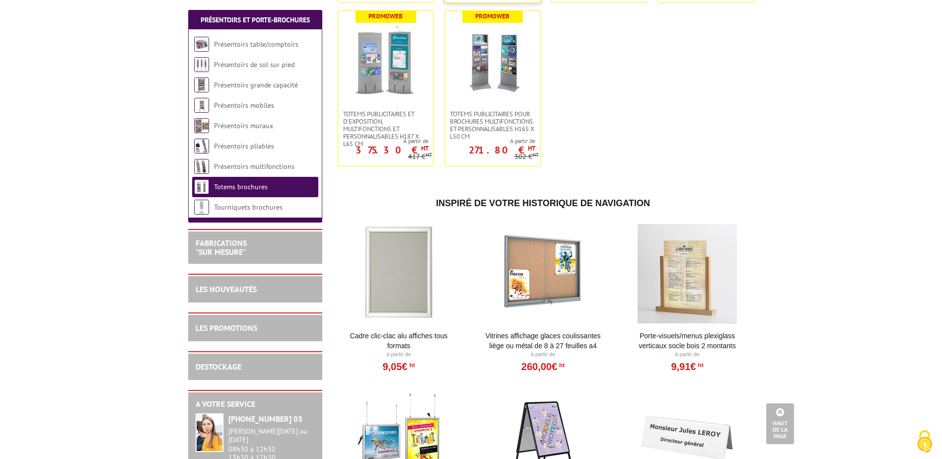
scroll to position [447, 0]
